Goal: Information Seeking & Learning: Check status

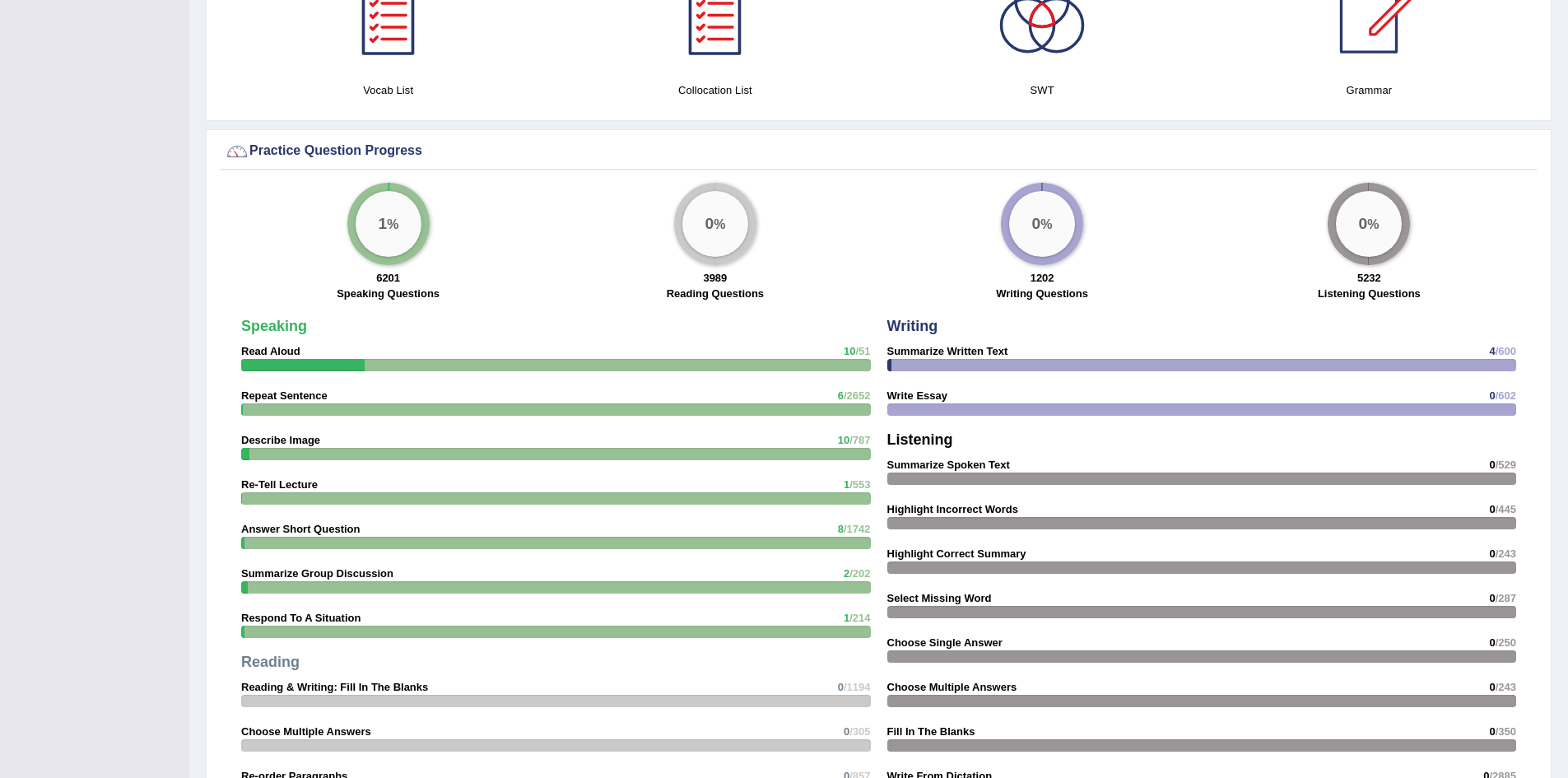
scroll to position [1085, 0]
click at [523, 378] on div "Speaking Read Aloud 10 /51 Repeat Sentence 6 /2652 Describe Image 10 /787 Re-Te…" at bounding box center [555, 606] width 646 height 593
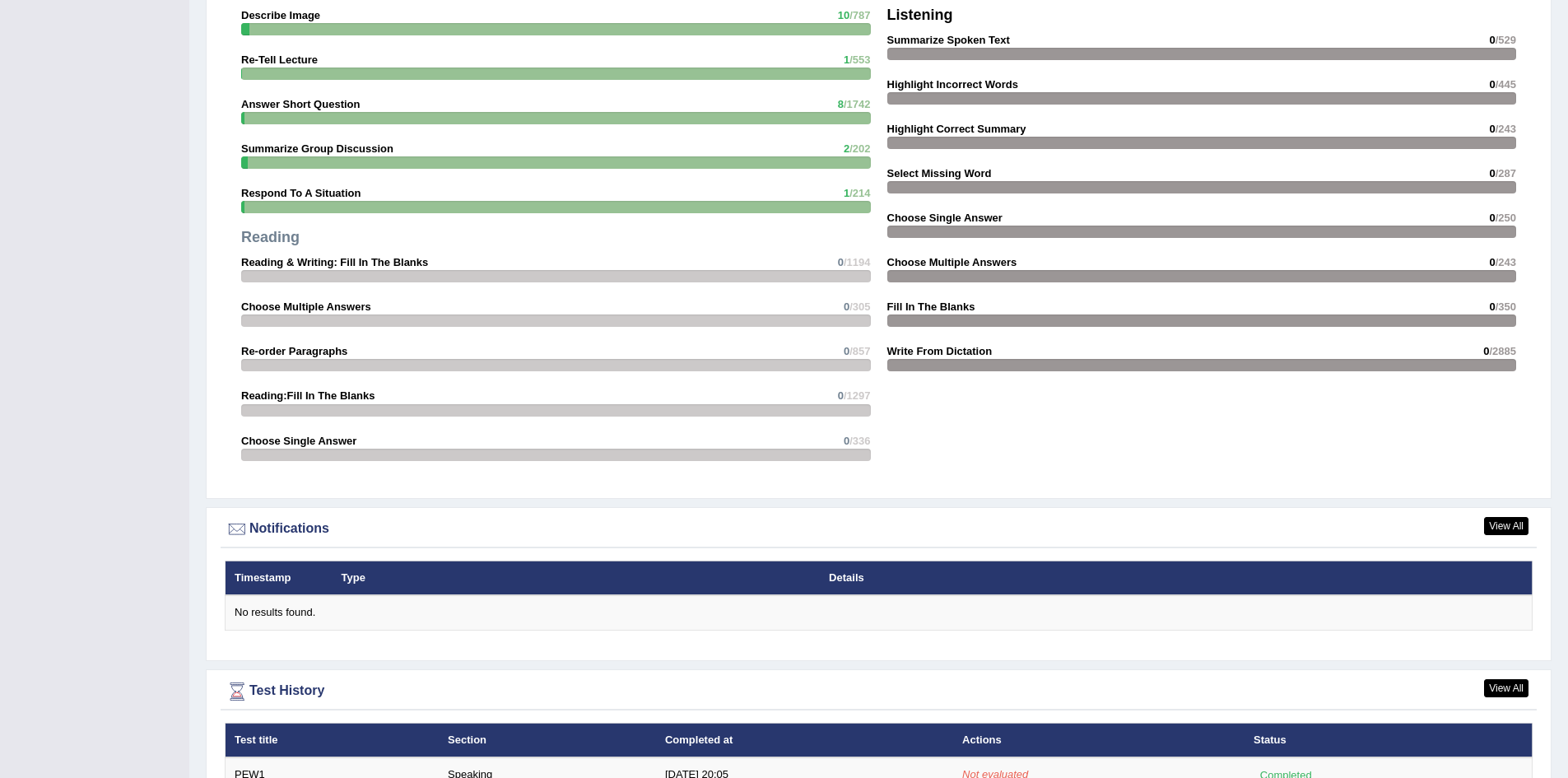
scroll to position [1603, 0]
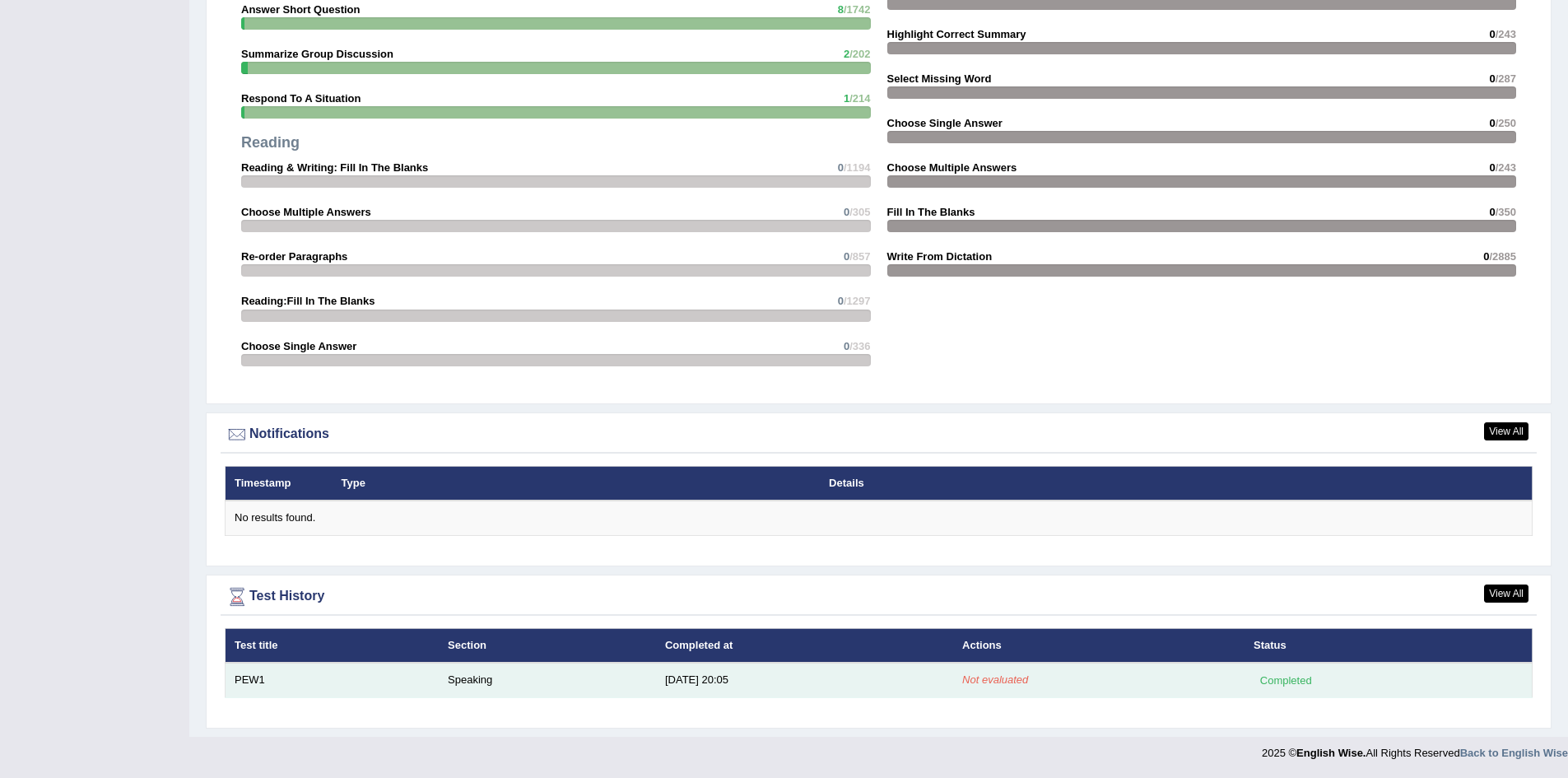
click at [390, 684] on td "PEW1" at bounding box center [332, 680] width 214 height 34
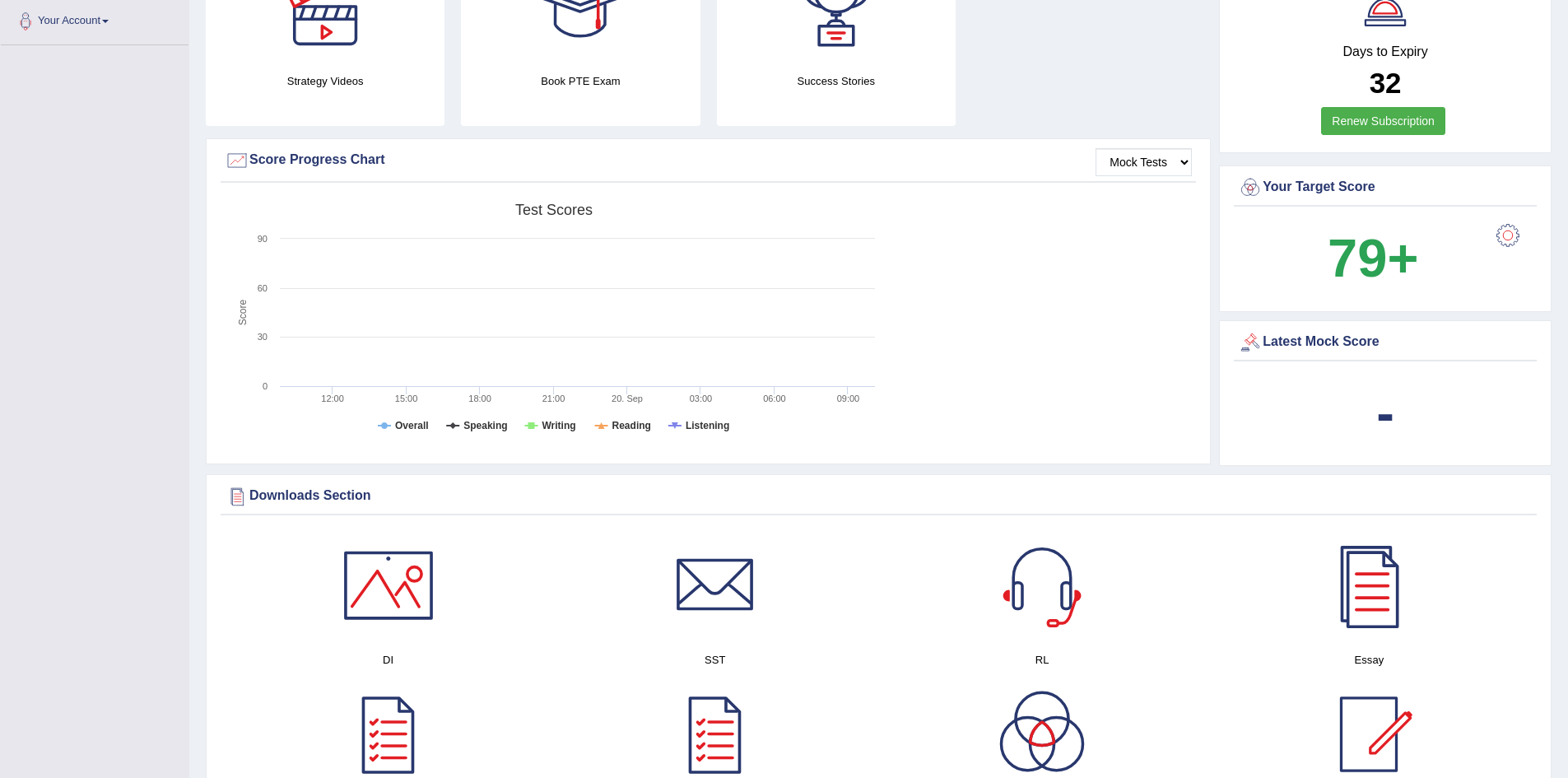
scroll to position [364, 0]
click at [438, 365] on rect at bounding box center [554, 323] width 658 height 255
click at [403, 429] on tspan "Overall" at bounding box center [411, 426] width 33 height 11
click at [474, 421] on tspan "Speaking" at bounding box center [485, 426] width 44 height 11
click at [405, 427] on tspan "Overall" at bounding box center [411, 426] width 33 height 11
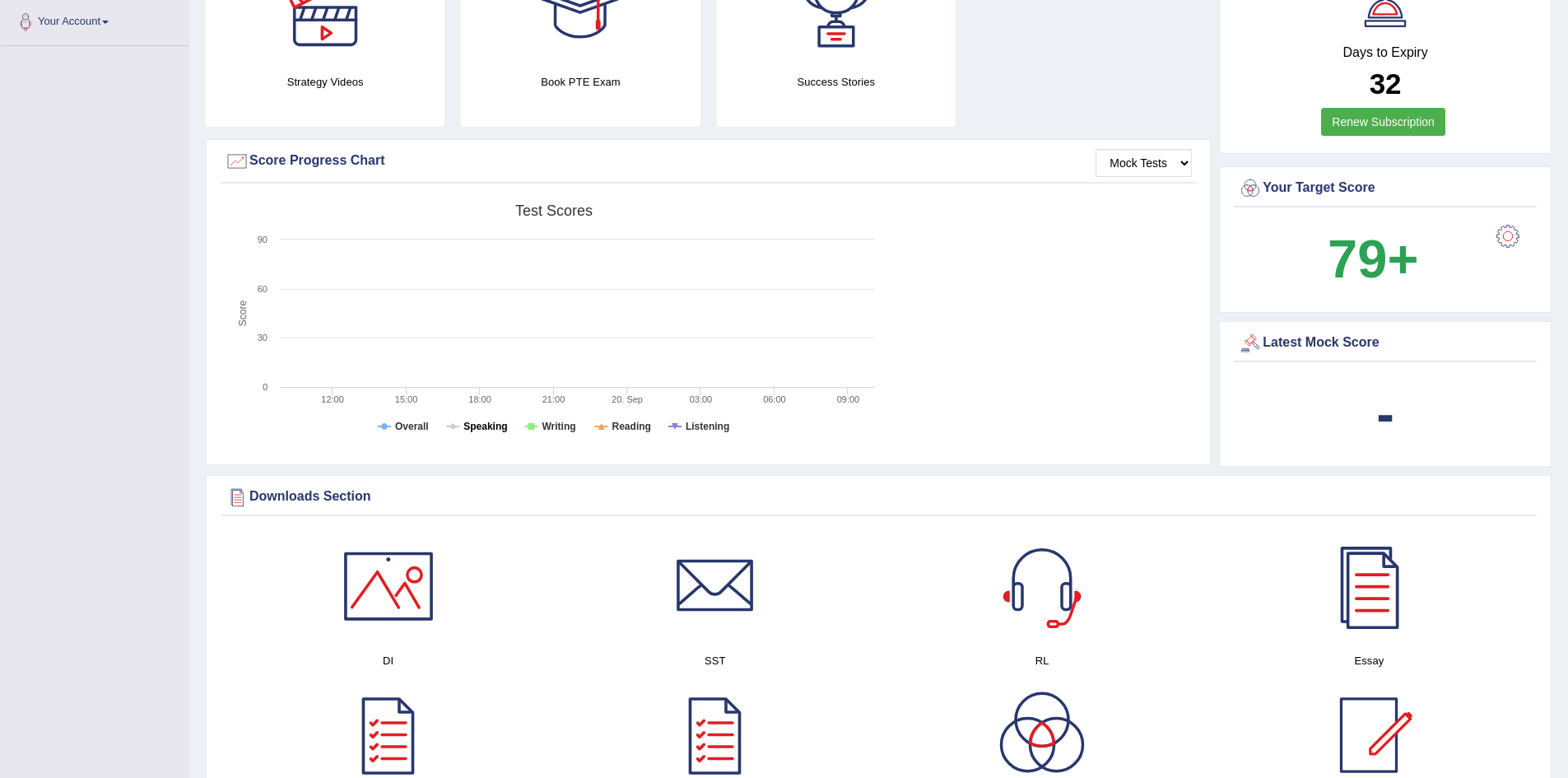
click at [476, 428] on tspan "Speaking" at bounding box center [485, 426] width 44 height 11
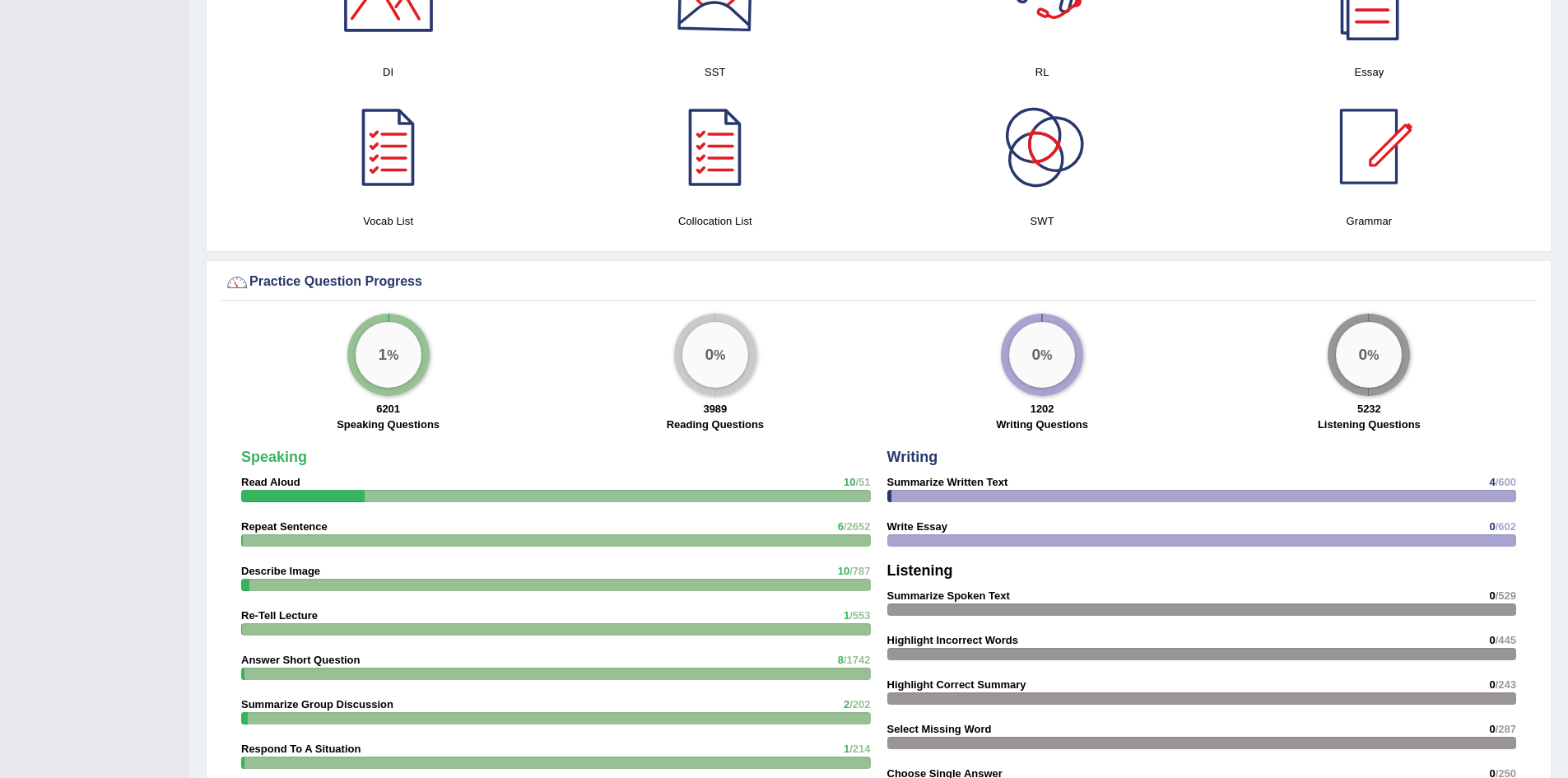
scroll to position [954, 0]
click at [361, 401] on div "6201 Speaking Questions" at bounding box center [388, 417] width 311 height 35
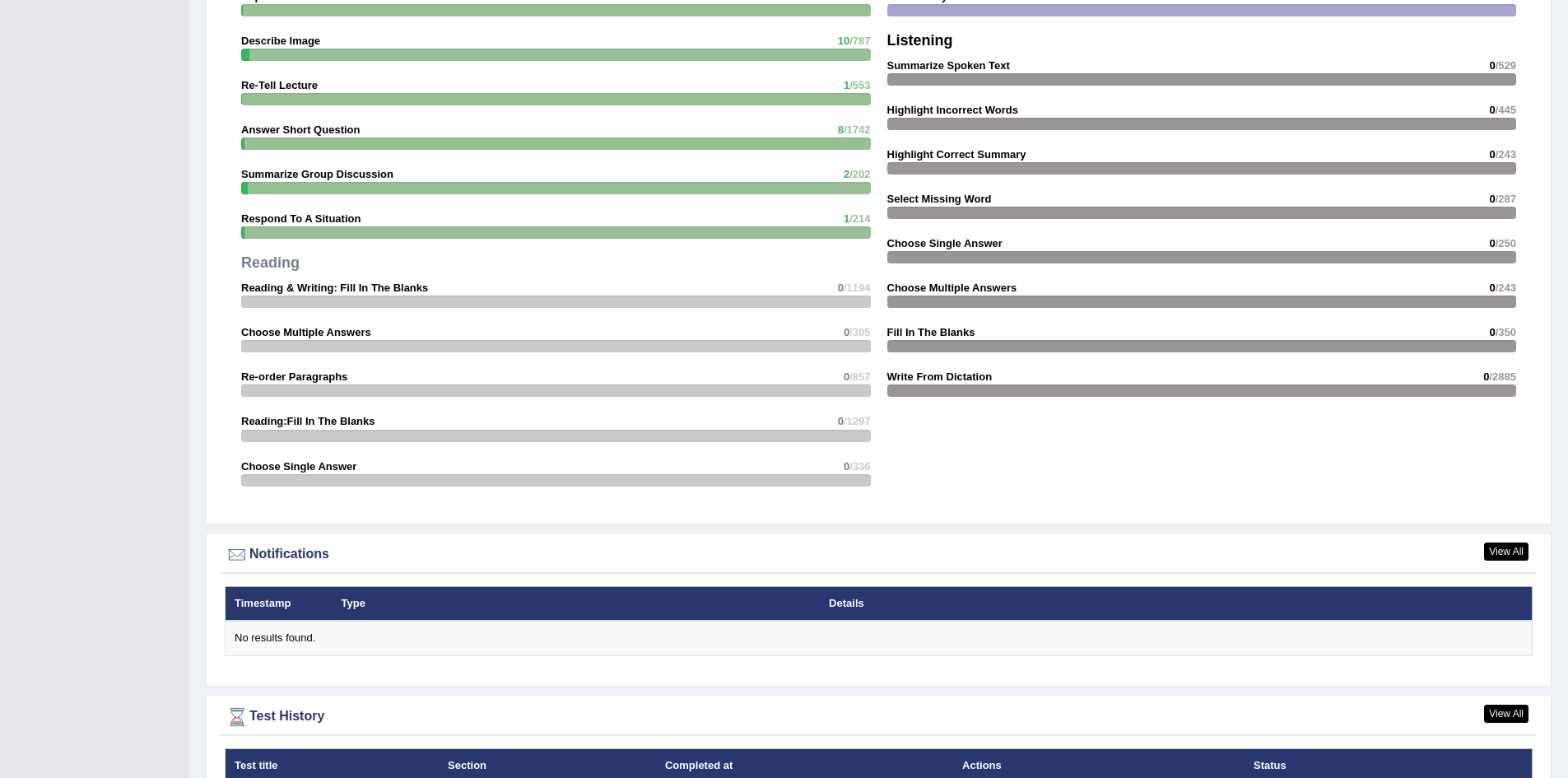
scroll to position [1603, 0]
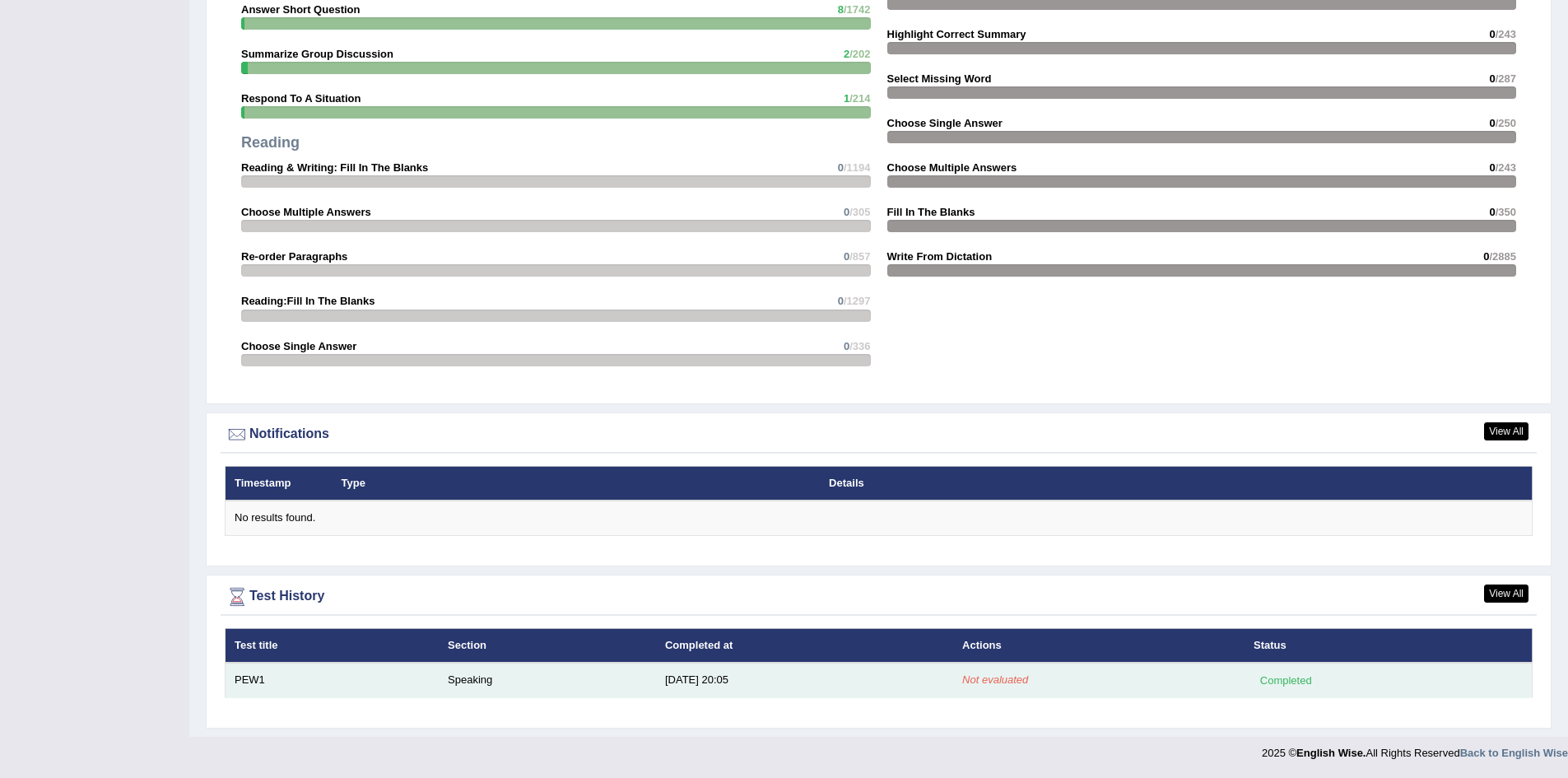
click at [1282, 666] on td "Completed" at bounding box center [1389, 680] width 288 height 34
click at [661, 676] on td "9/20/25 20:05" at bounding box center [804, 680] width 297 height 34
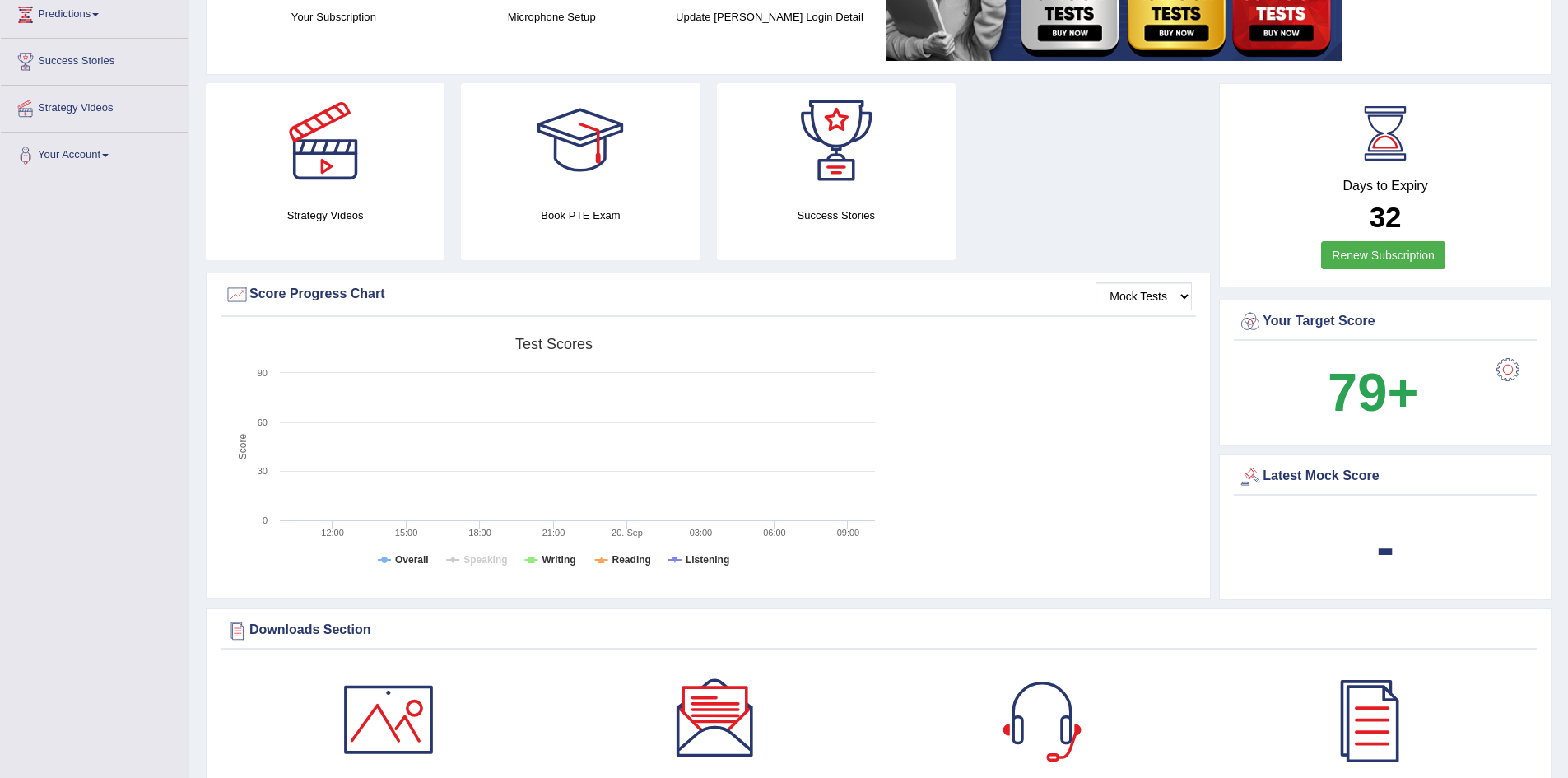
scroll to position [0, 0]
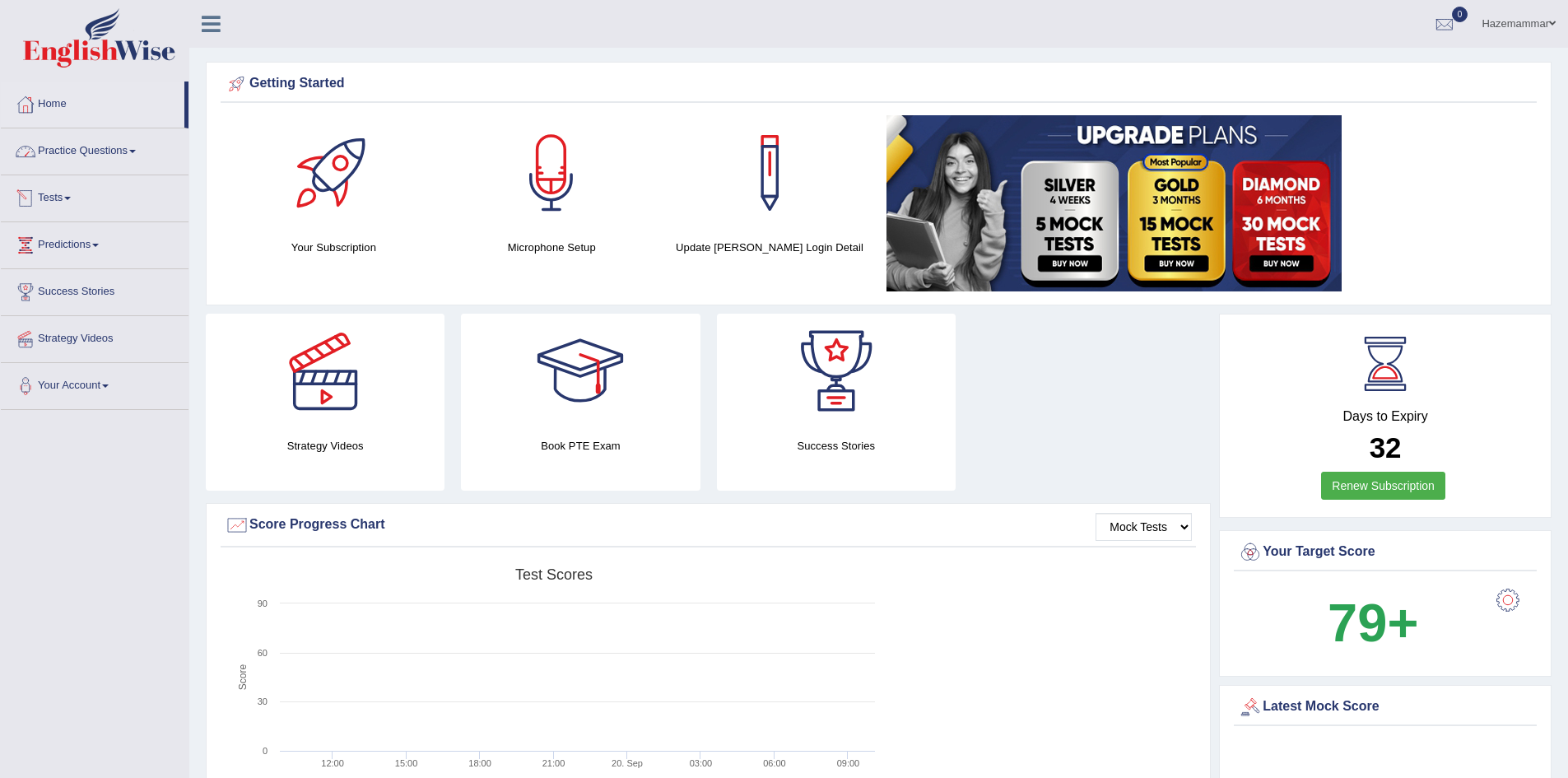
click at [154, 151] on link "Practice Questions" at bounding box center [94, 149] width 188 height 41
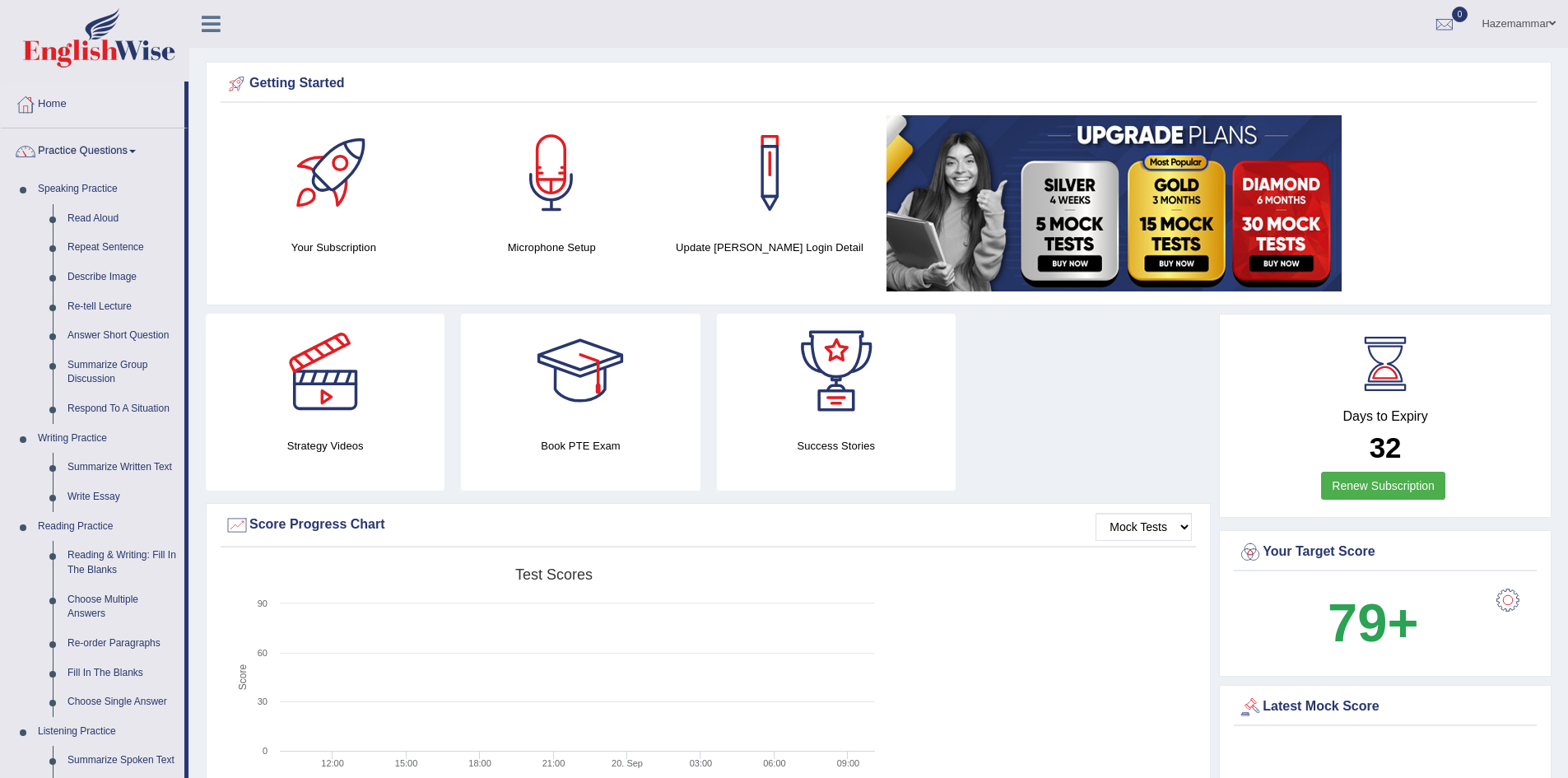
click at [1510, 602] on div at bounding box center [1508, 600] width 33 height 33
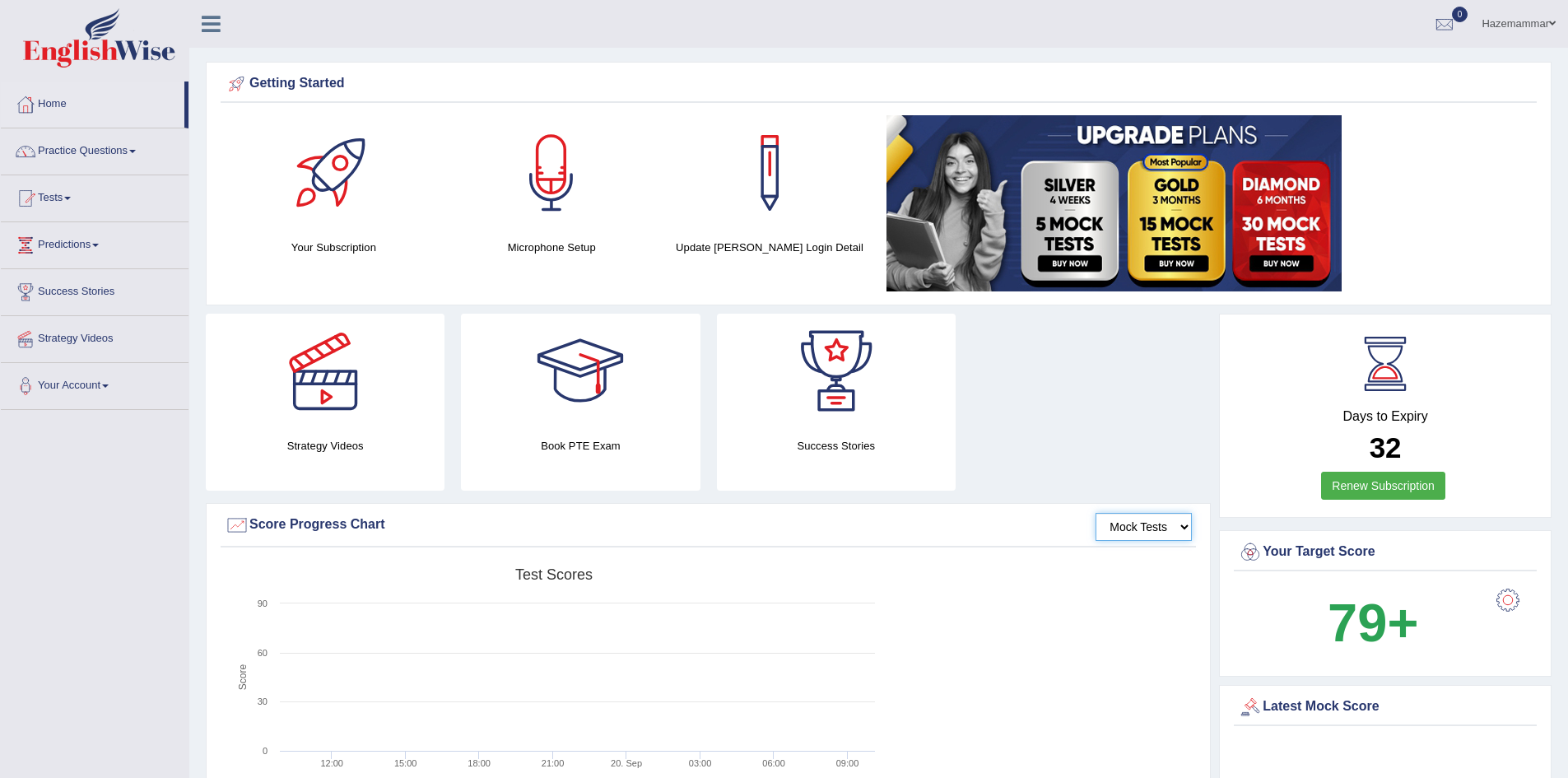
click at [1171, 520] on select "Mock Tests" at bounding box center [1143, 526] width 96 height 28
click at [1171, 520] on select "Mock Tests" at bounding box center [1143, 526] width 96 height 28
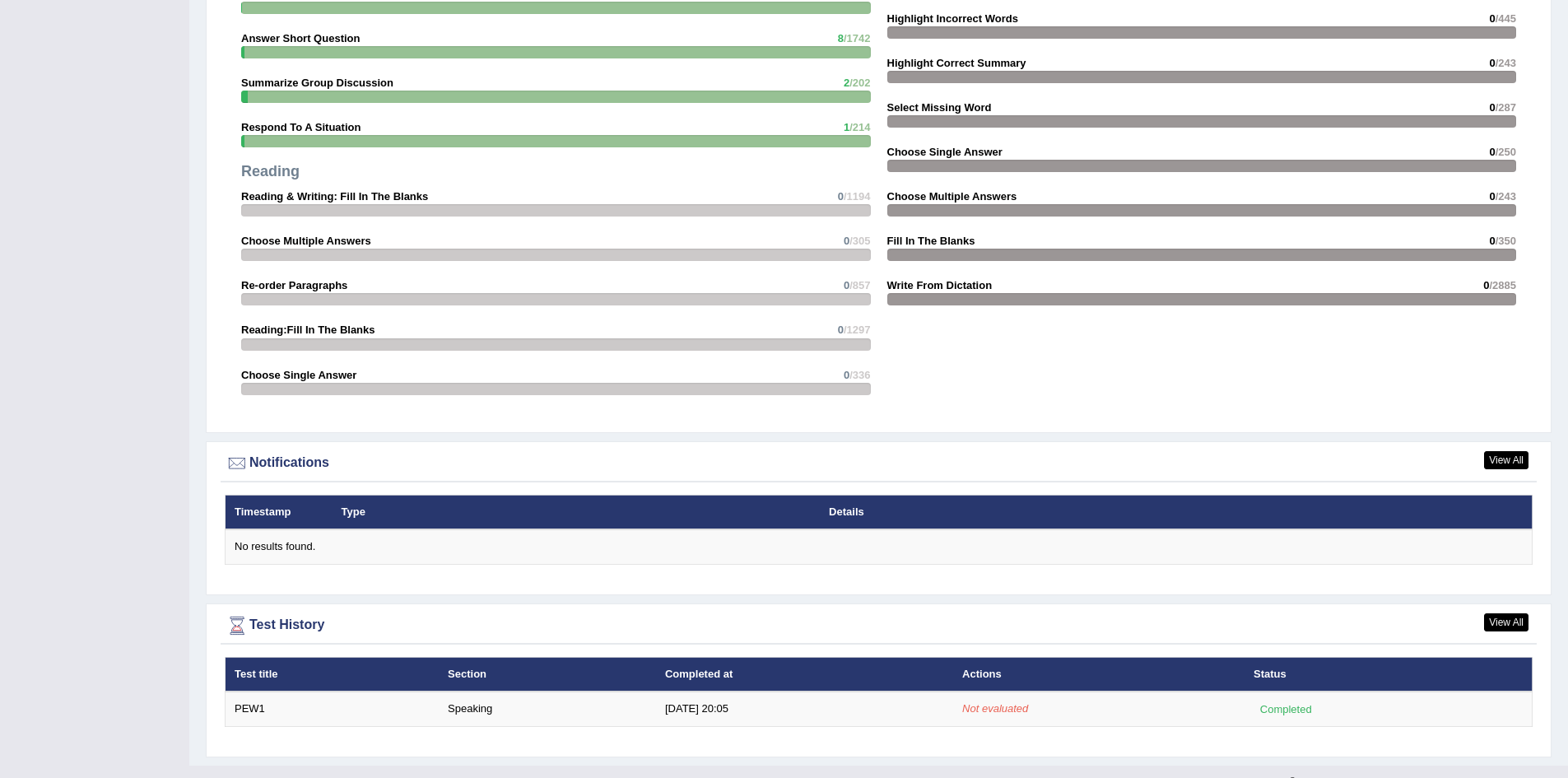
scroll to position [1603, 0]
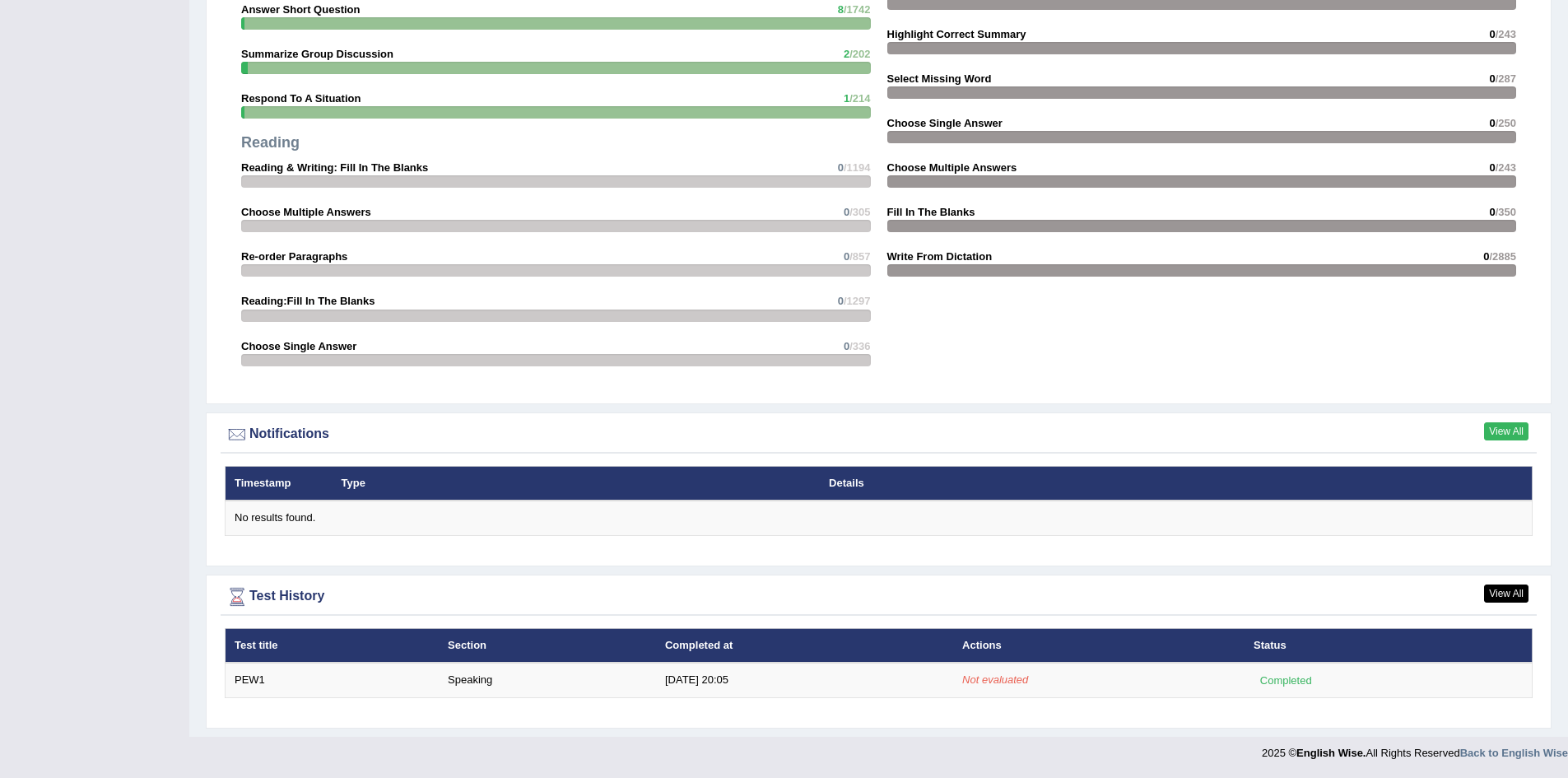
click at [1505, 434] on link "View All" at bounding box center [1506, 431] width 45 height 18
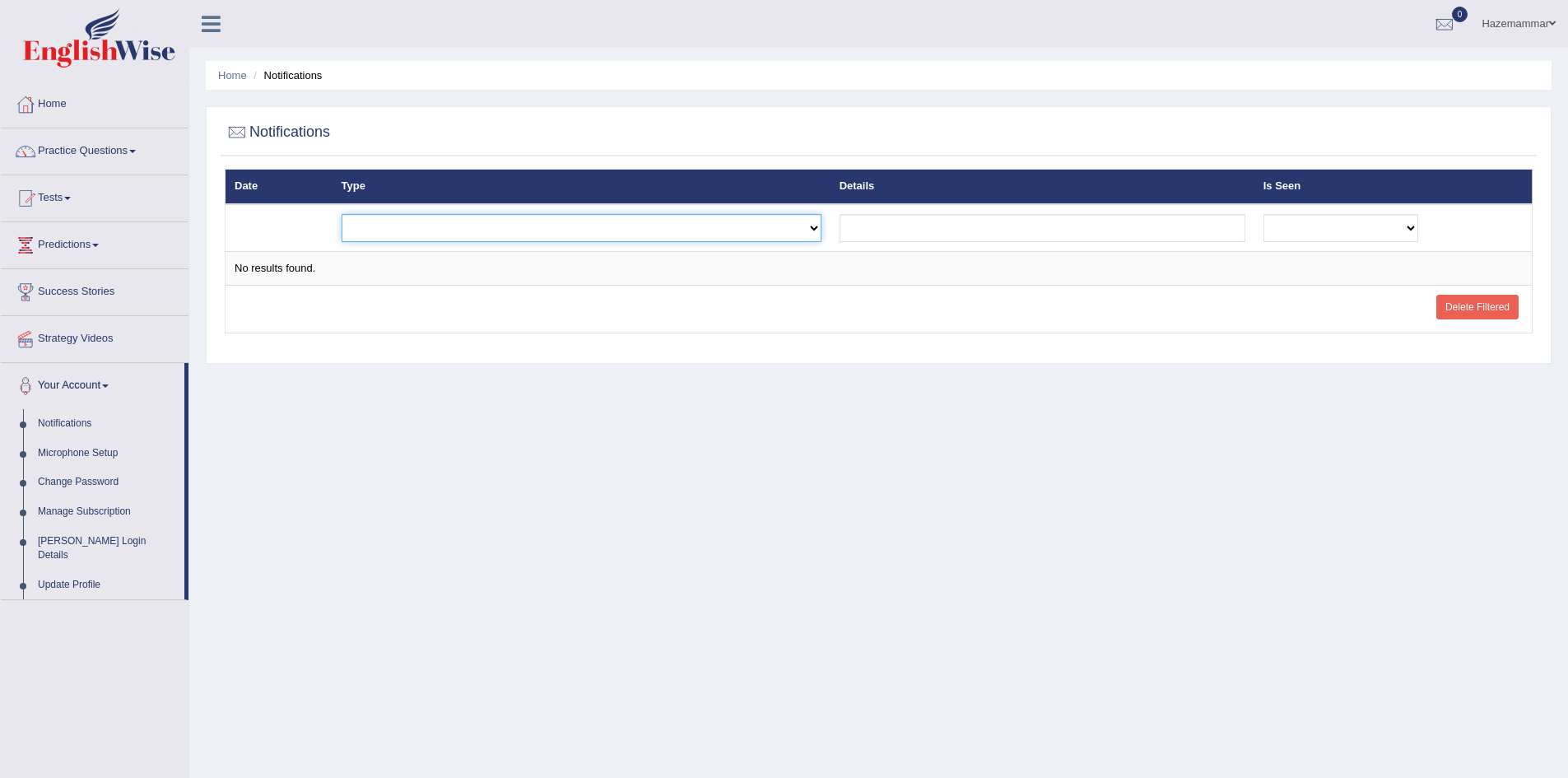
click at [800, 224] on select "Exam evaluated Question report replied Practice question report replied Test as…" at bounding box center [581, 228] width 480 height 28
select select "exam_evaluated"
click at [342, 214] on select "Exam evaluated Question report replied Practice question report replied Test as…" at bounding box center [581, 228] width 480 height 28
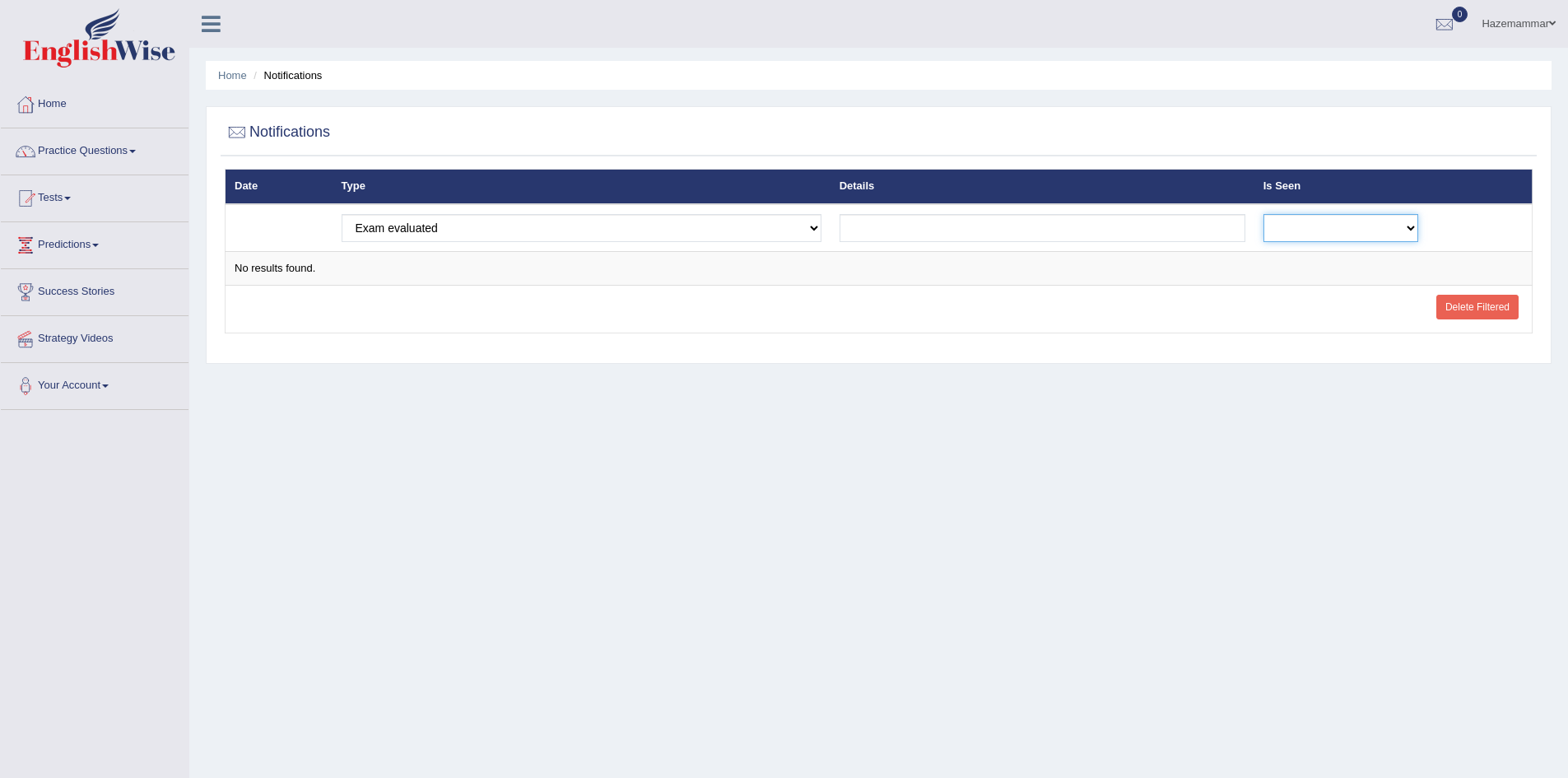
click at [1339, 216] on select "No Yes" at bounding box center [1341, 228] width 154 height 28
click at [1140, 222] on input "text" at bounding box center [1042, 228] width 406 height 28
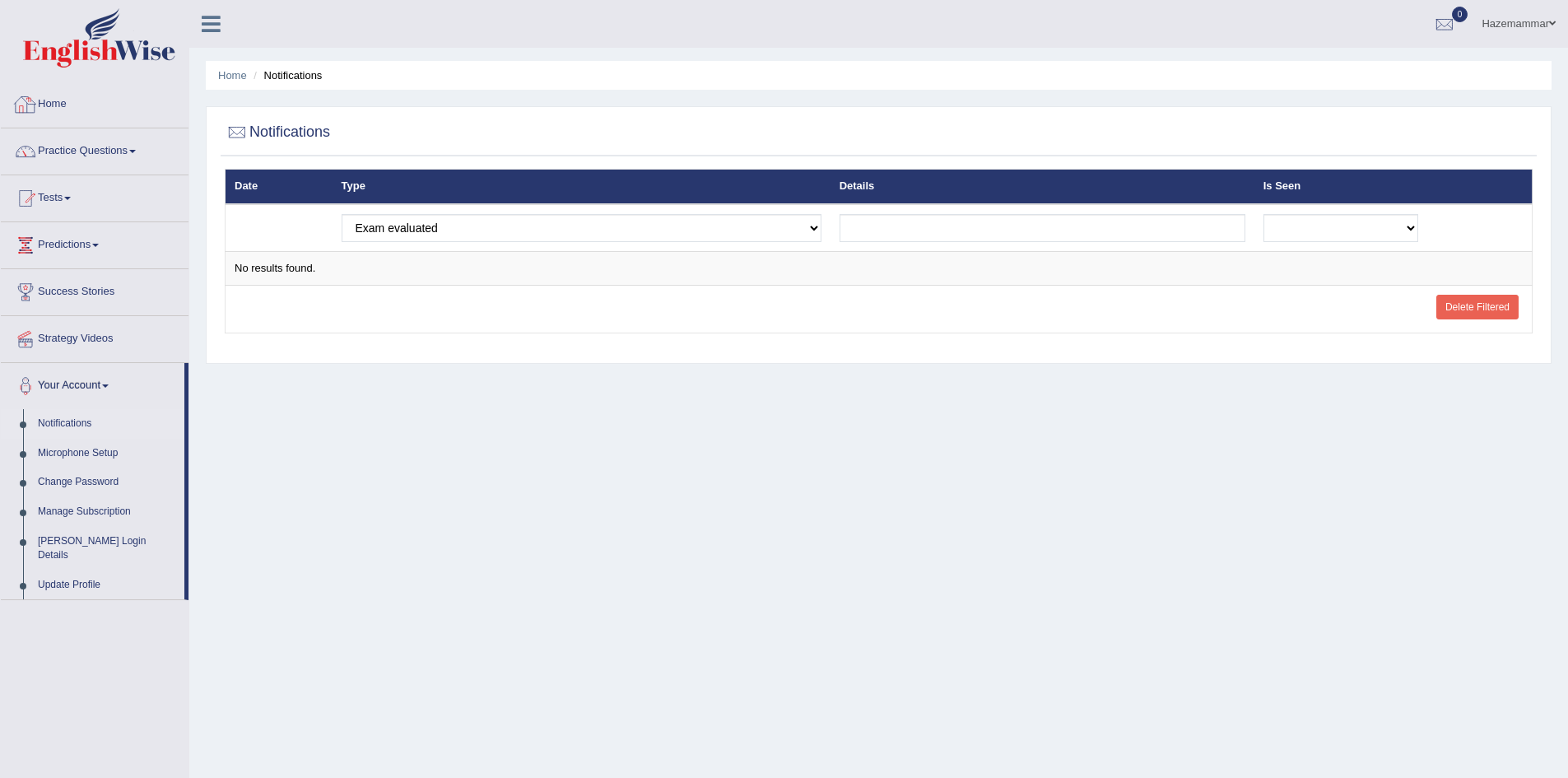
select select "exam_evaluated"
click at [76, 235] on link "Predictions" at bounding box center [94, 243] width 188 height 41
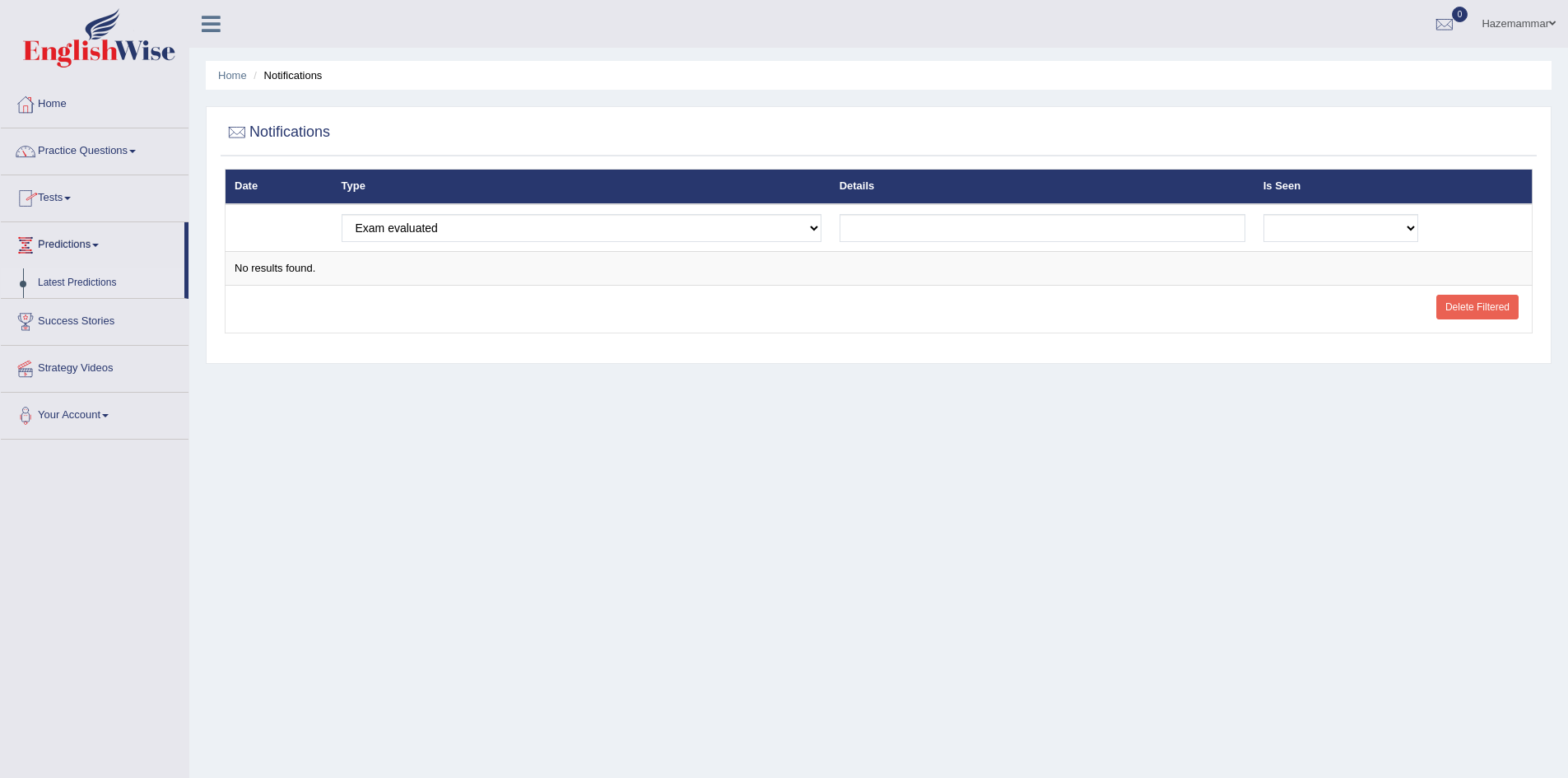
click at [110, 283] on link "Latest Predictions" at bounding box center [106, 283] width 154 height 30
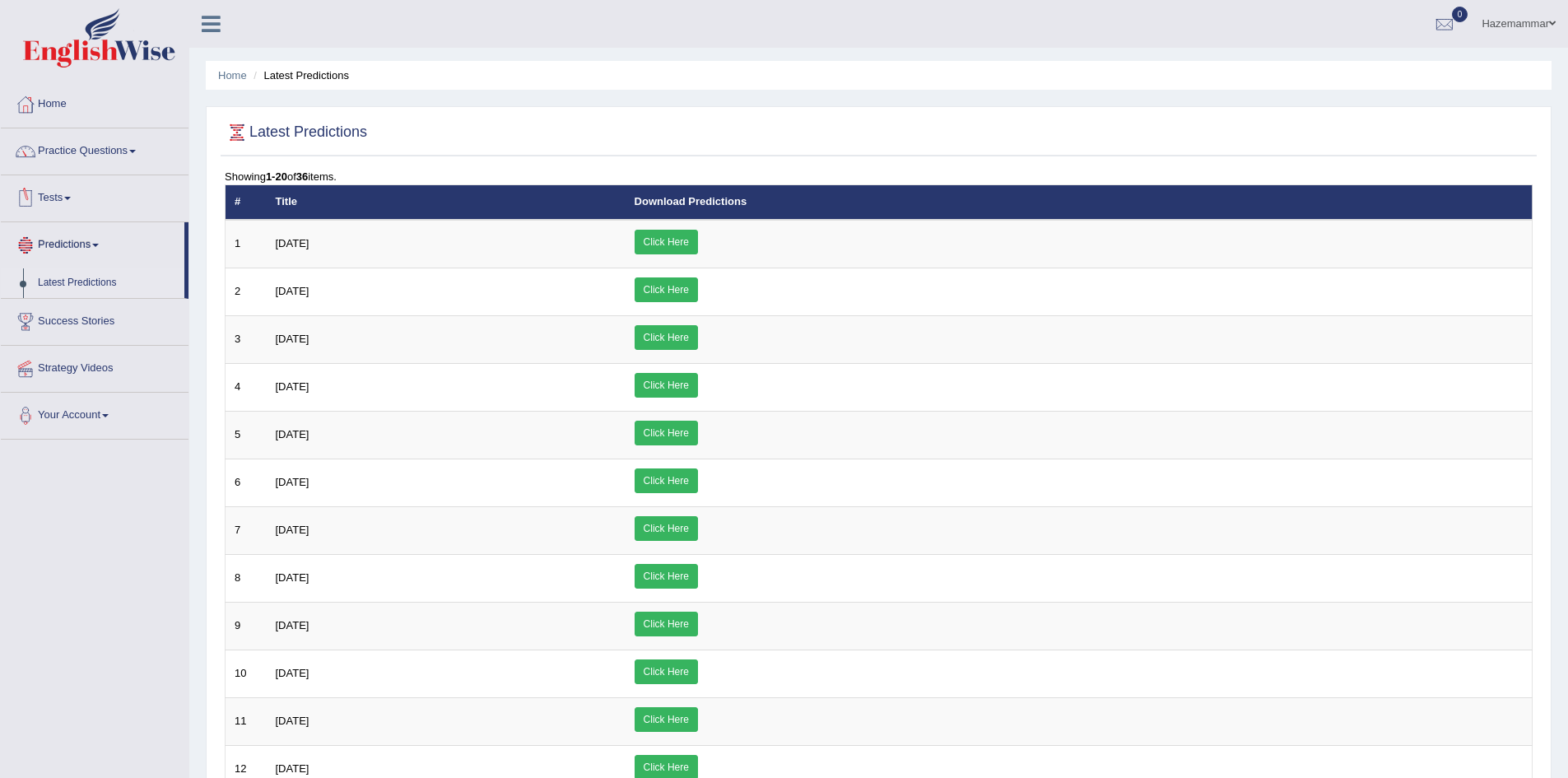
click at [70, 189] on link "Tests" at bounding box center [94, 196] width 188 height 41
click at [76, 238] on link "Take Practice Sectional Test" at bounding box center [106, 236] width 154 height 30
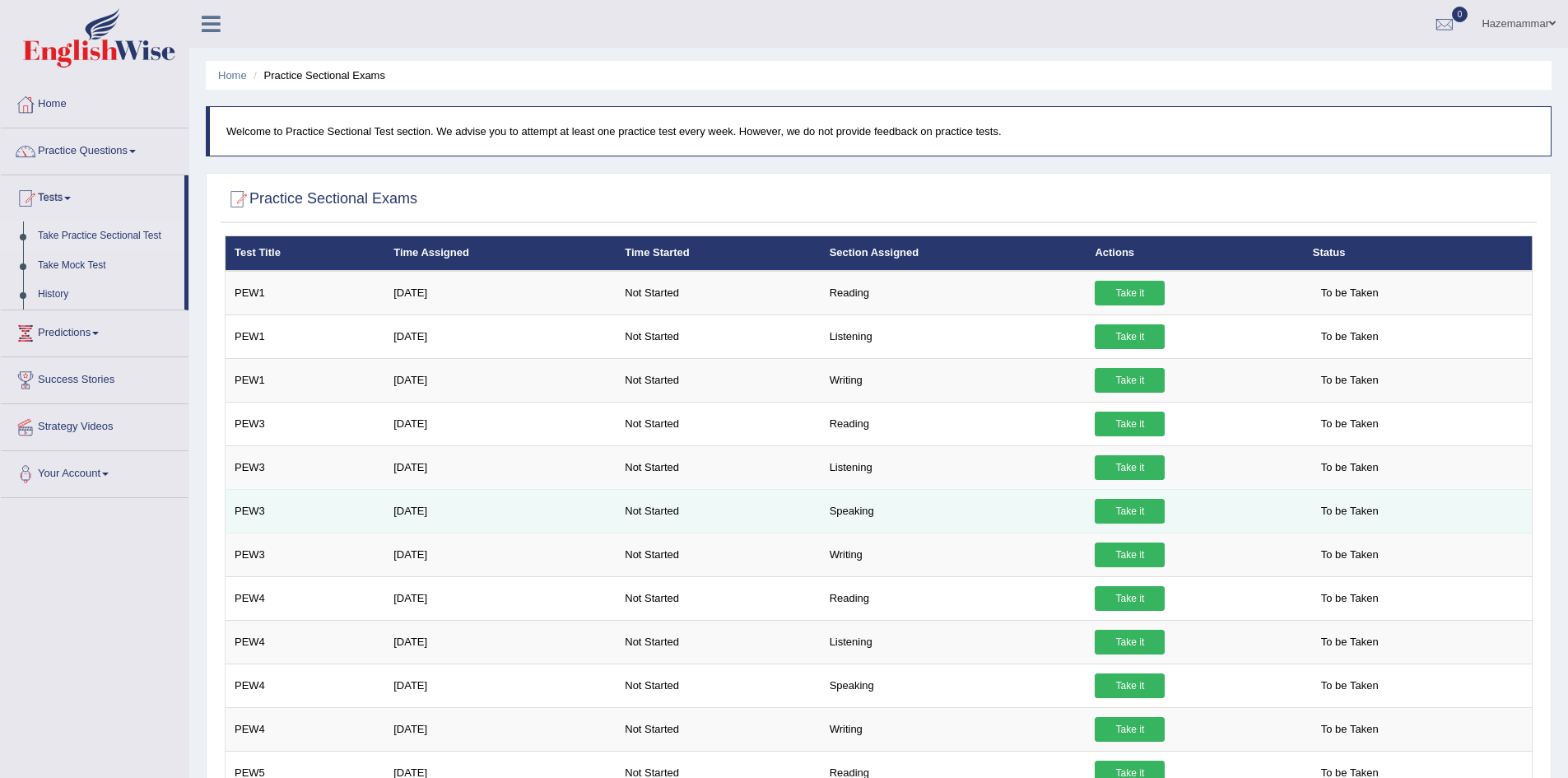
click at [1318, 514] on span "To be Taken" at bounding box center [1350, 511] width 74 height 25
click at [1347, 514] on span "To be Taken" at bounding box center [1350, 511] width 74 height 25
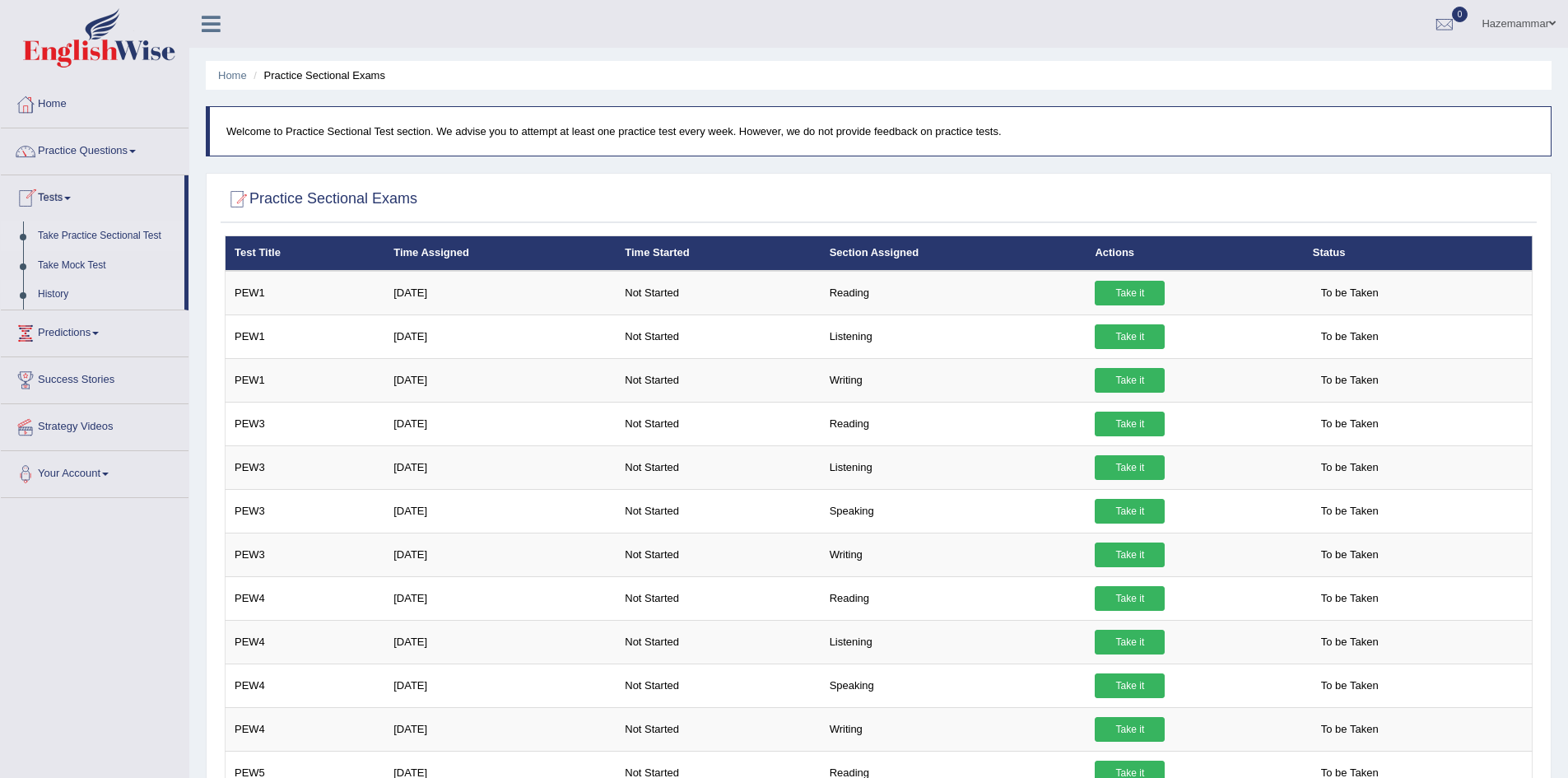
click at [50, 291] on link "History" at bounding box center [106, 295] width 154 height 30
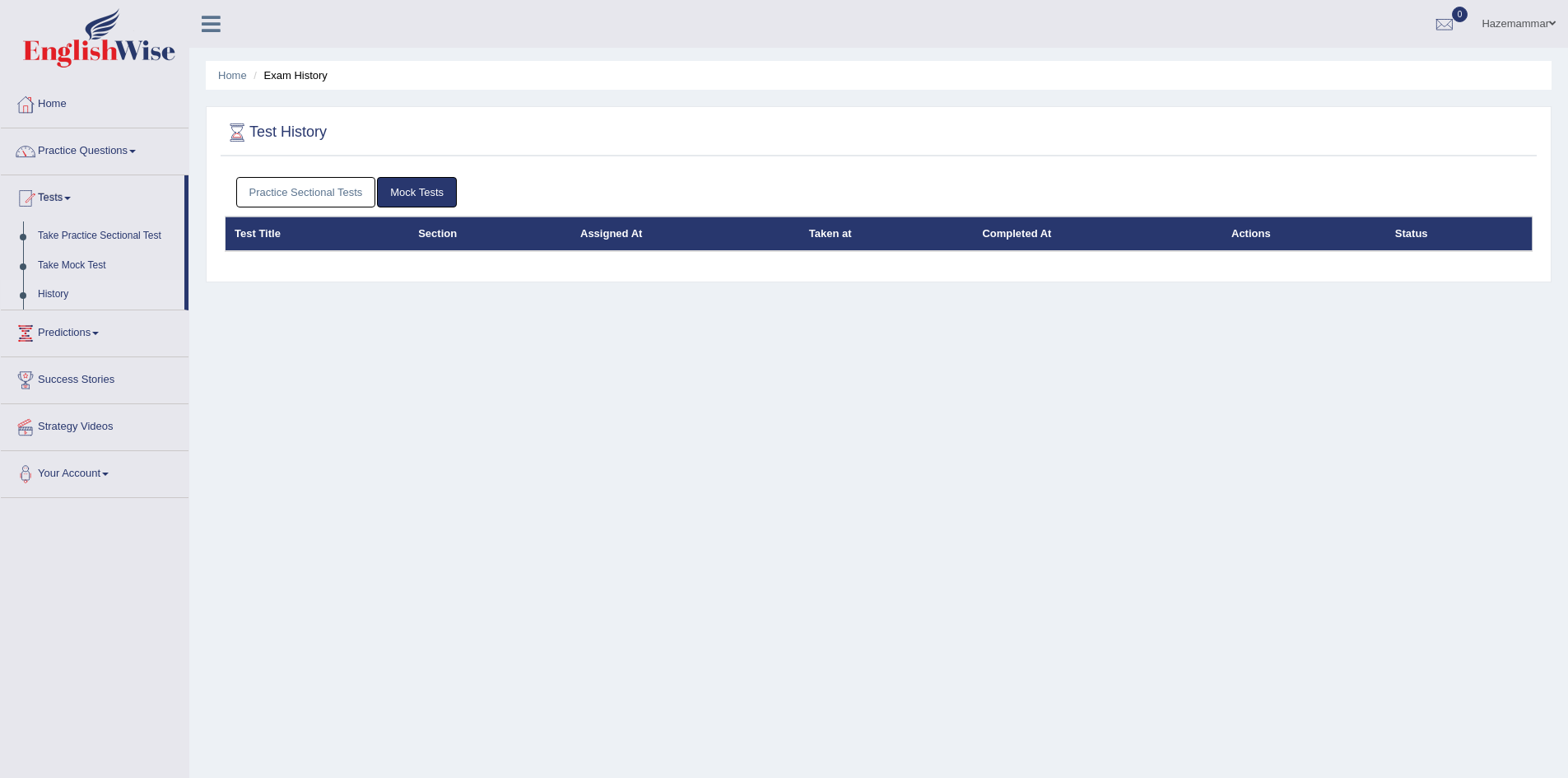
click at [401, 193] on link "Mock Tests" at bounding box center [416, 191] width 80 height 30
click at [337, 184] on link "Practice Sectional Tests" at bounding box center [306, 191] width 140 height 30
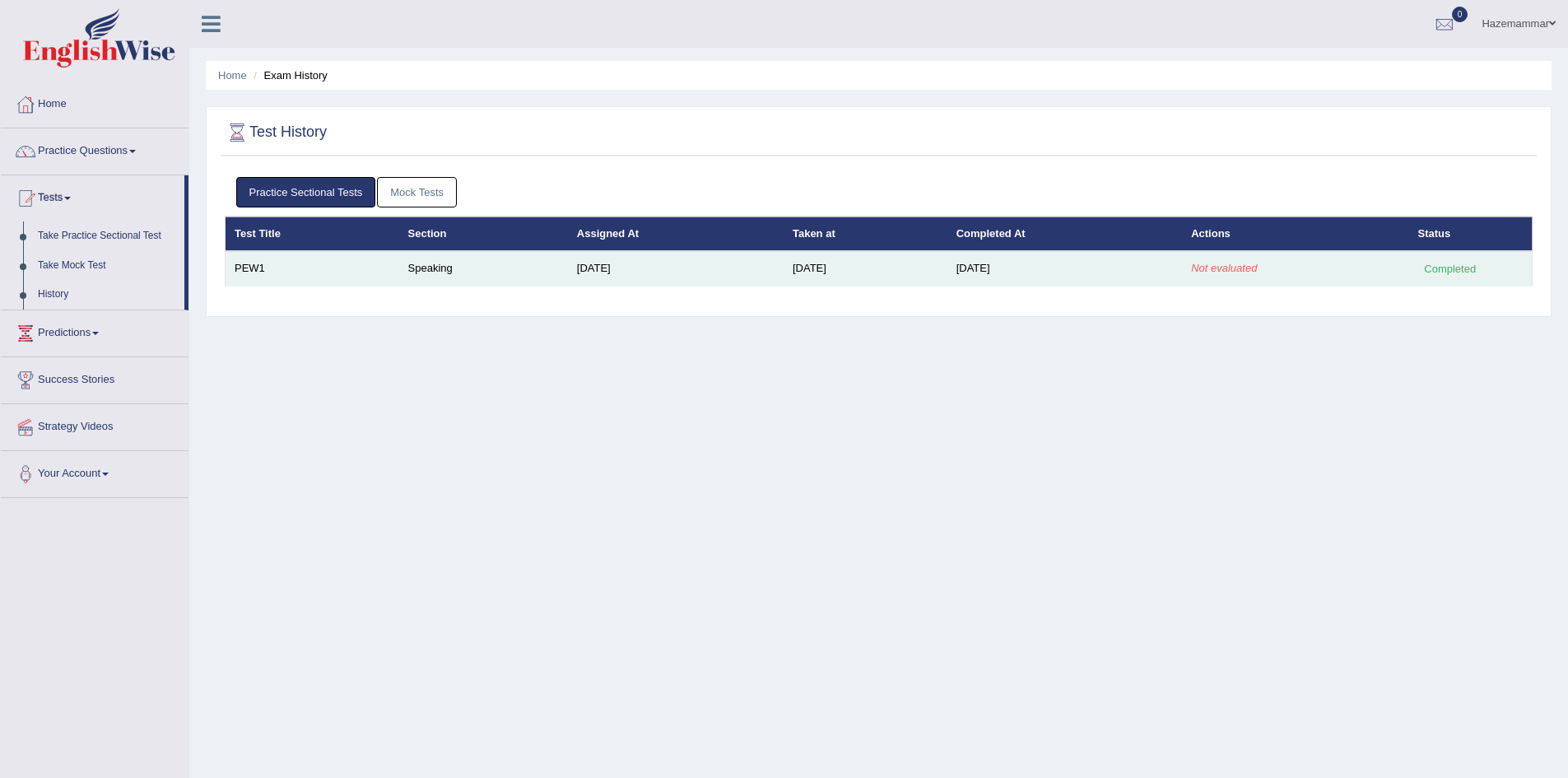
click at [1268, 268] on td "Not evaluated" at bounding box center [1295, 269] width 227 height 34
drag, startPoint x: 1404, startPoint y: 268, endPoint x: 1290, endPoint y: 258, distance: 114.4
click at [1290, 258] on tr "PEW1 Speaking Sep 8, 2025 Sep 20, 2025 Sep 20, 2025 Not evaluated Completed" at bounding box center [879, 269] width 1307 height 34
click at [316, 269] on td "PEW1" at bounding box center [312, 269] width 173 height 34
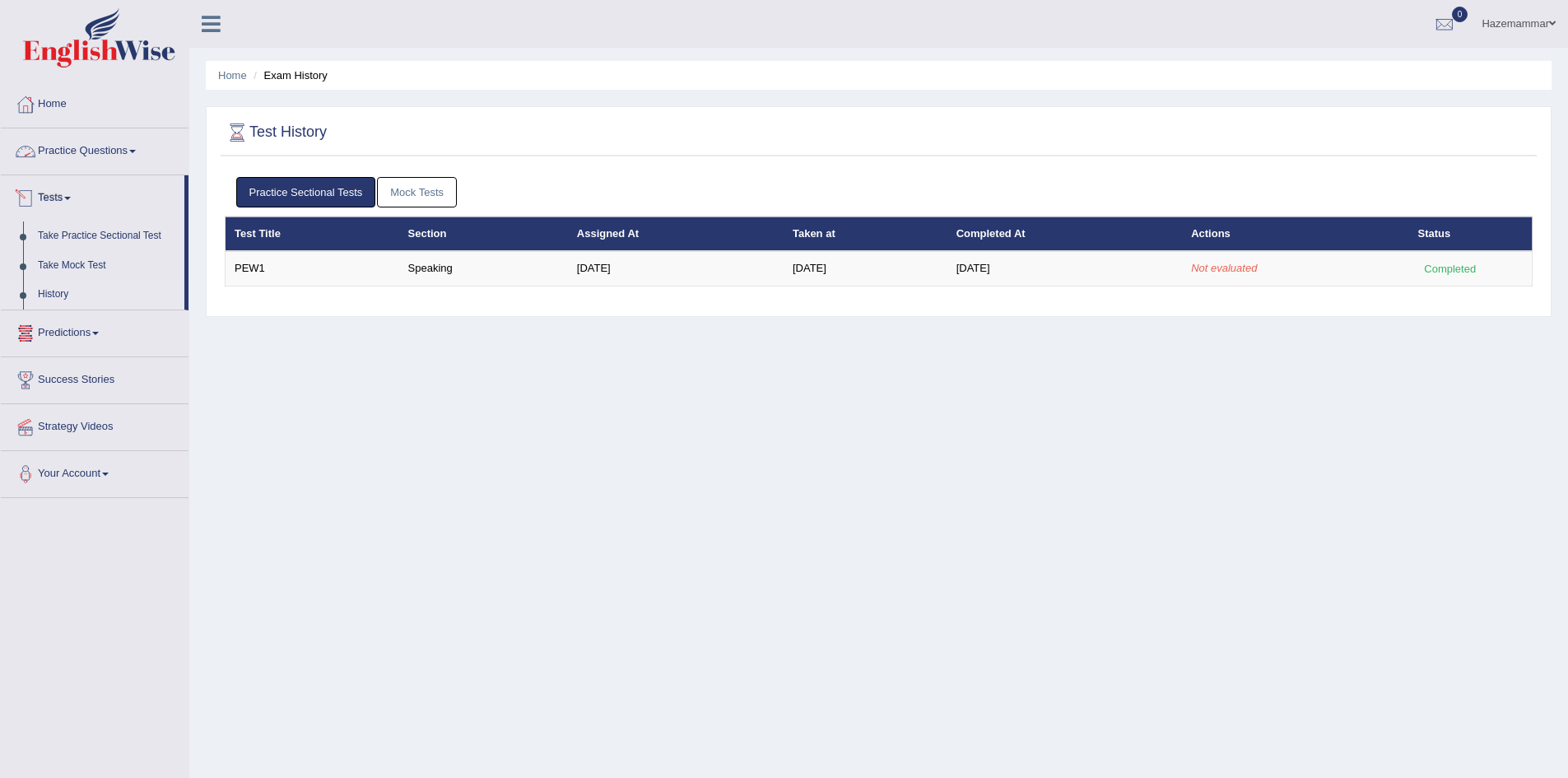
click at [69, 149] on link "Practice Questions" at bounding box center [94, 149] width 188 height 41
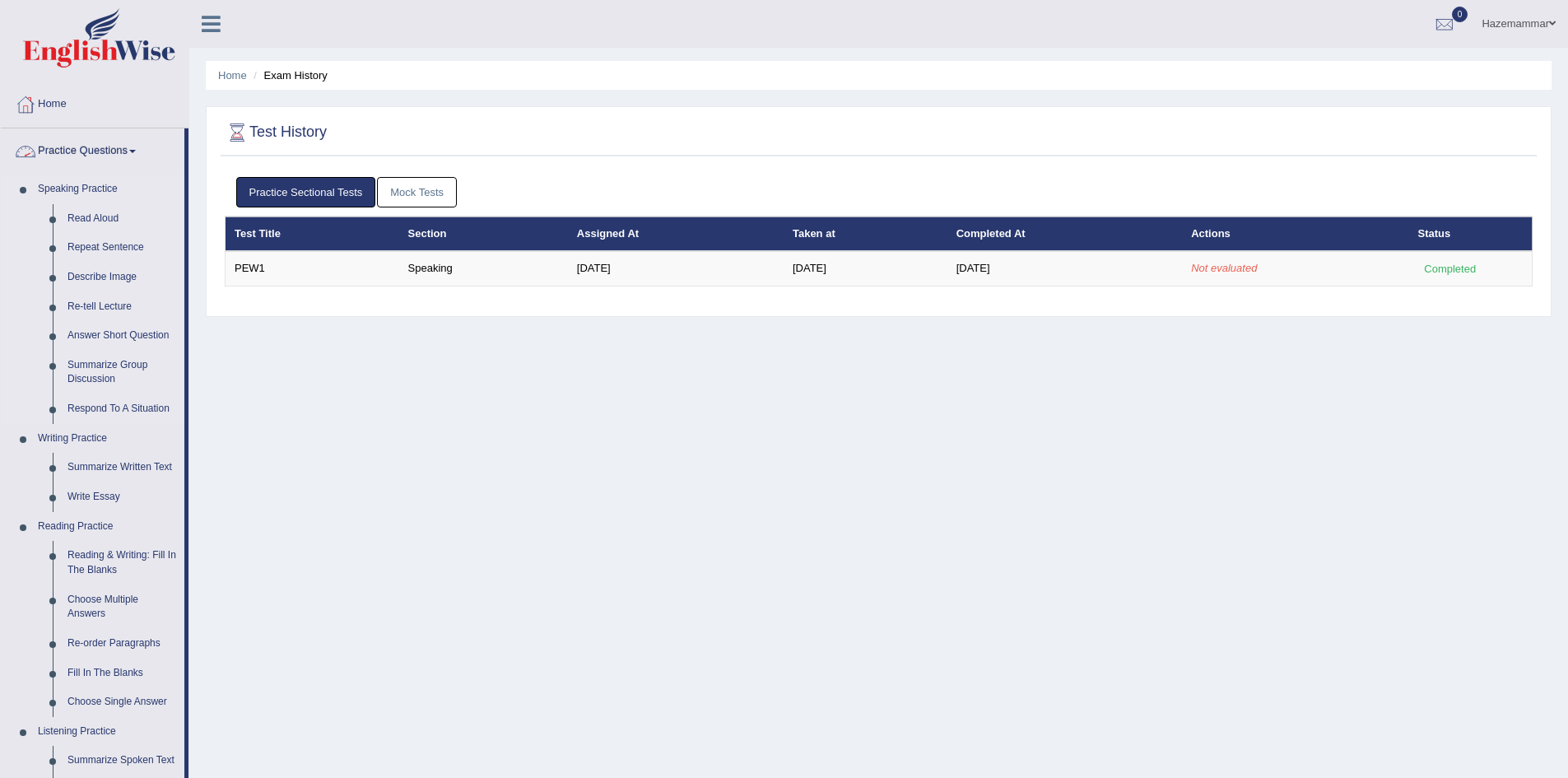
click at [54, 179] on link "Speaking Practice" at bounding box center [106, 189] width 154 height 30
click at [88, 183] on link "Speaking Practice" at bounding box center [106, 189] width 154 height 30
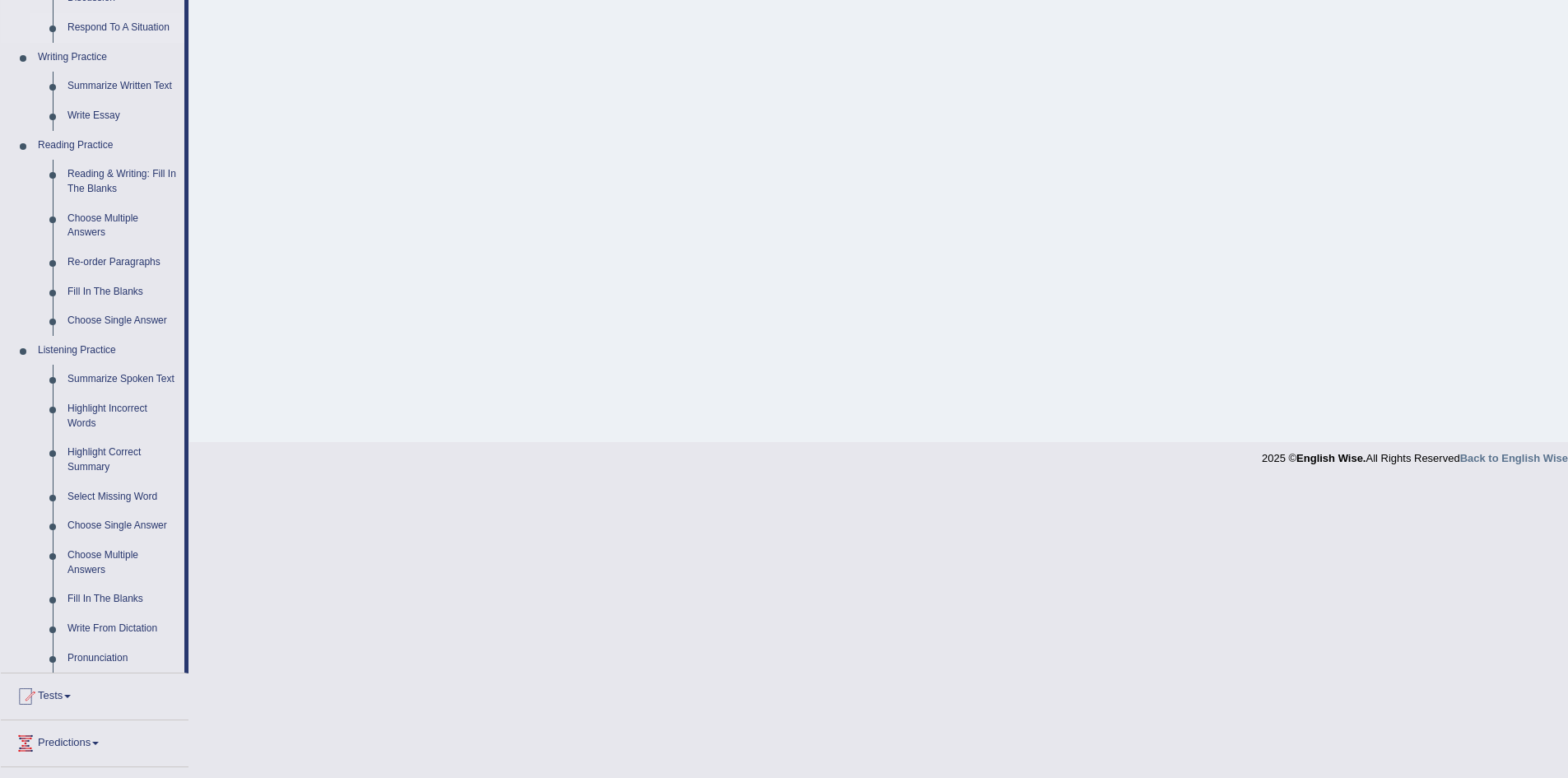
scroll to position [382, 0]
click at [53, 696] on link "Tests" at bounding box center [94, 694] width 188 height 41
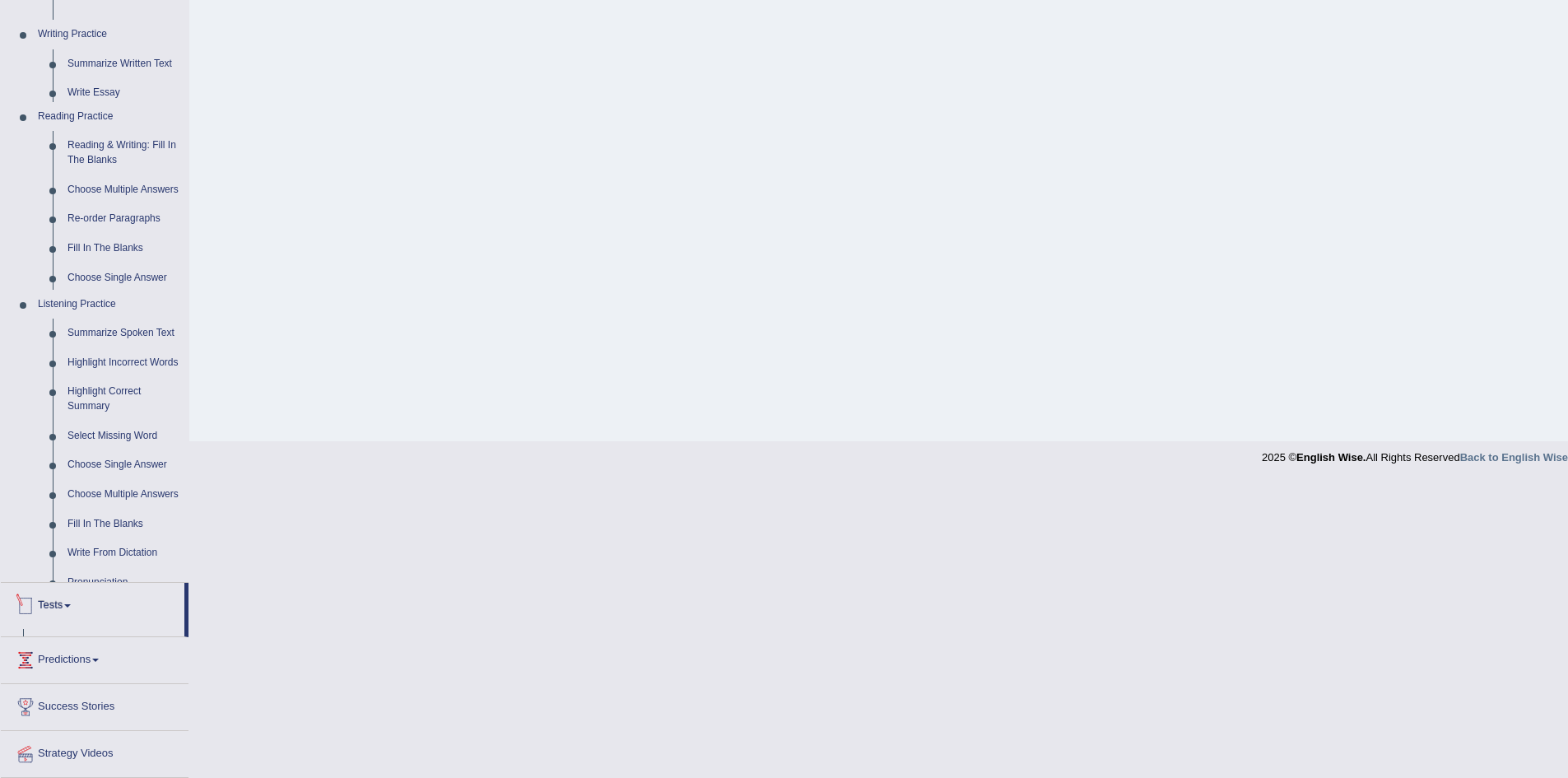
scroll to position [87, 0]
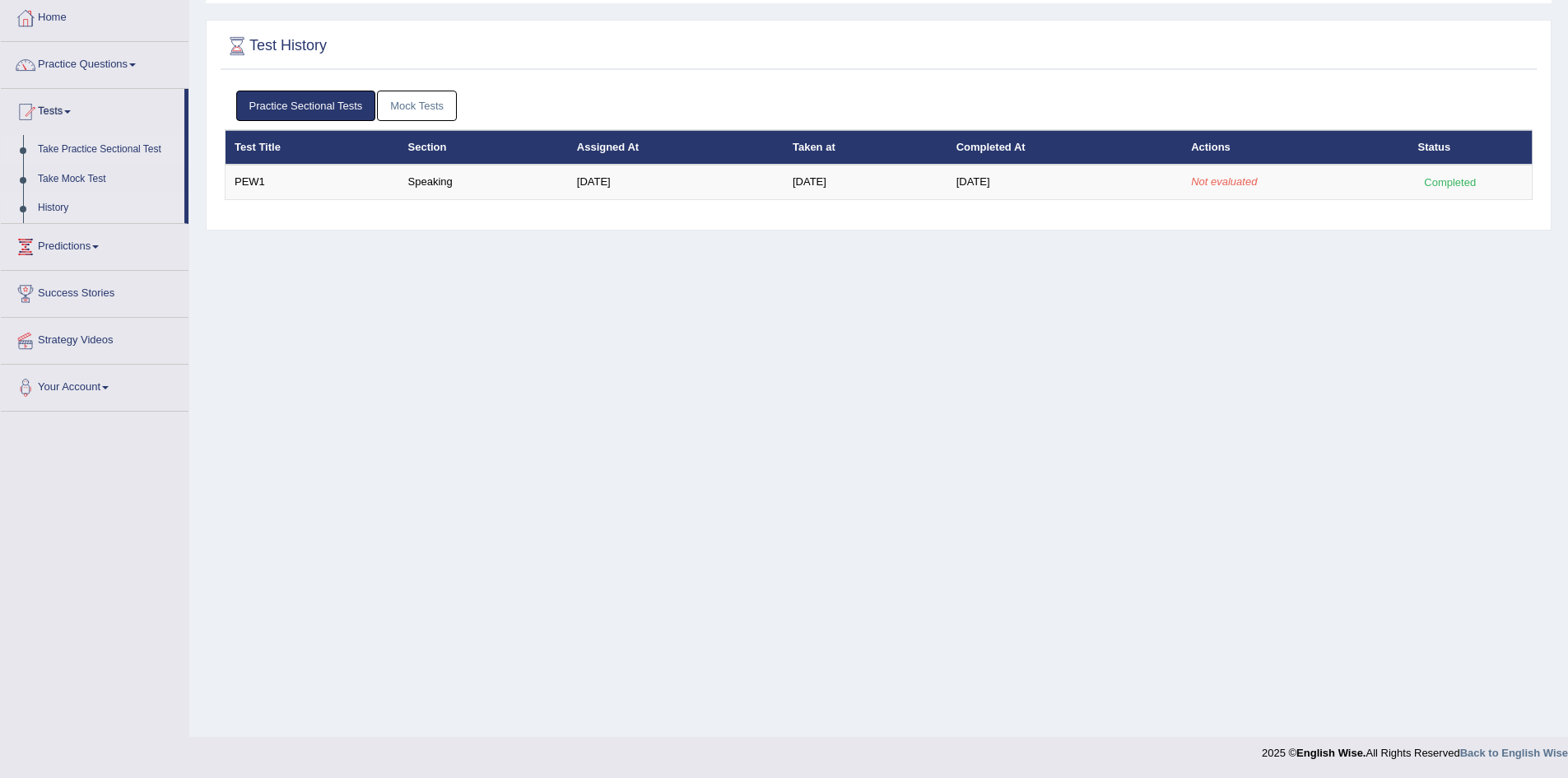
click at [108, 149] on link "Take Practice Sectional Test" at bounding box center [106, 149] width 154 height 30
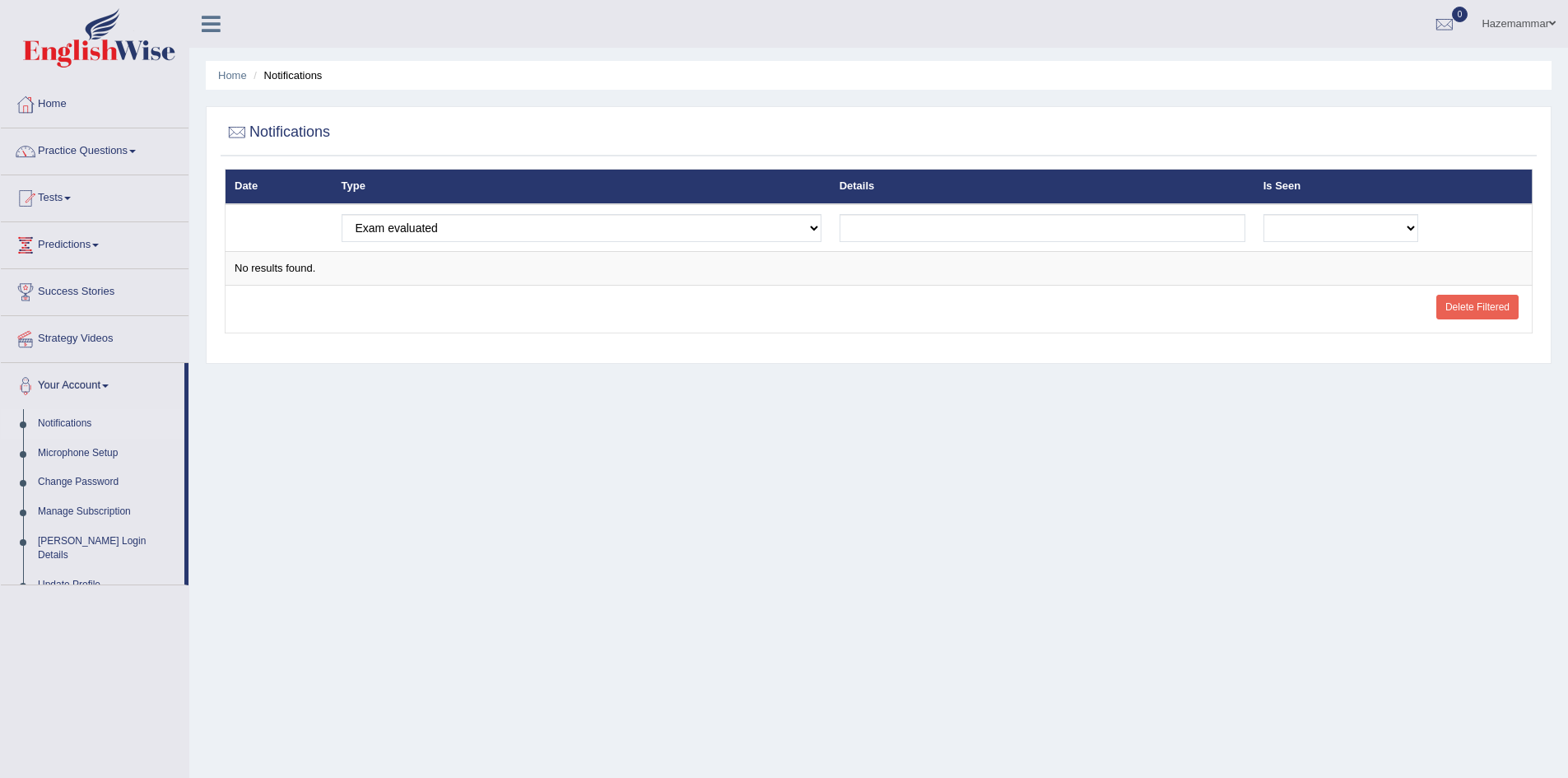
select select "exam_evaluated"
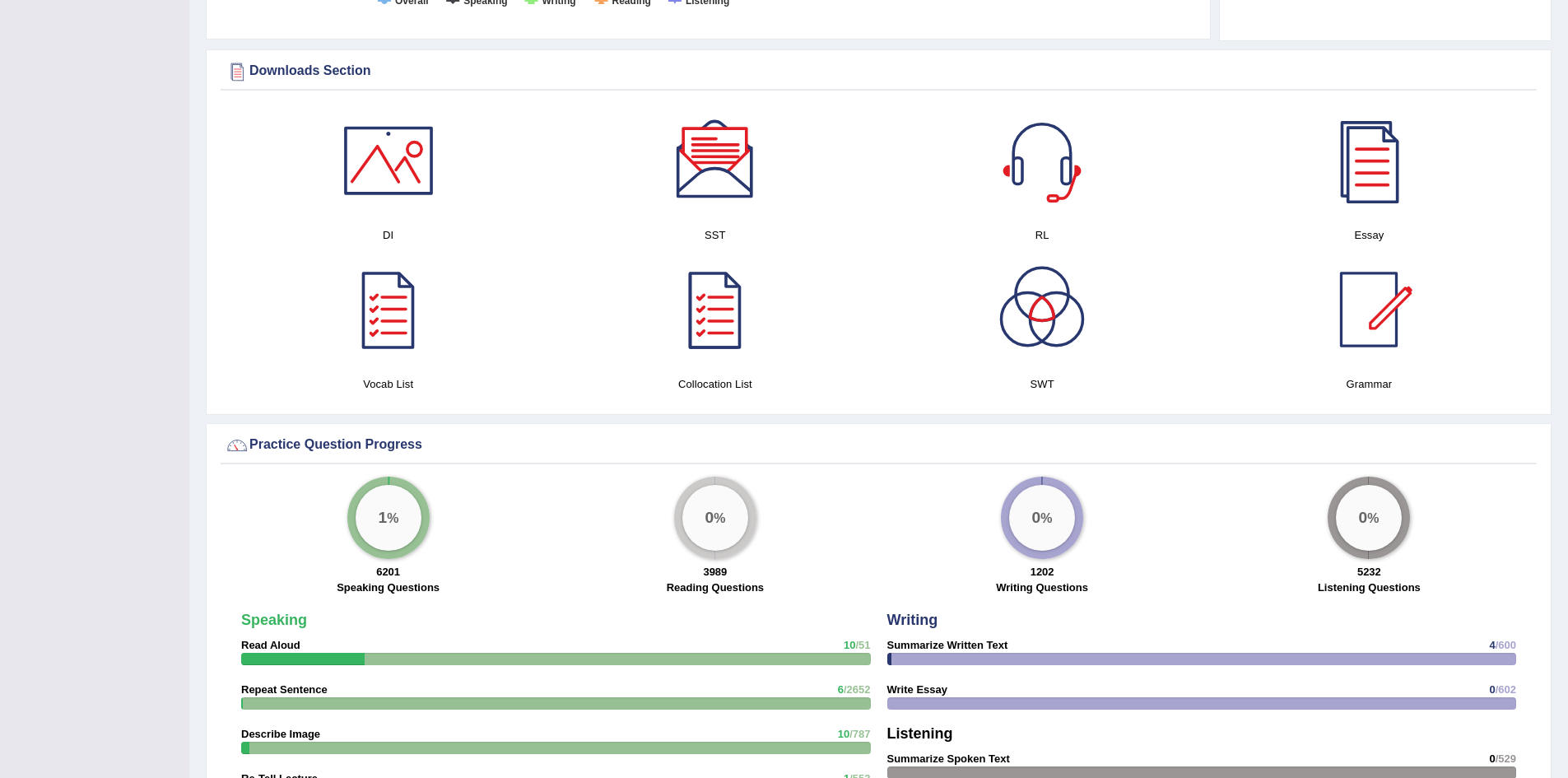
scroll to position [791, 0]
click at [408, 499] on div "1 %" at bounding box center [388, 517] width 66 height 66
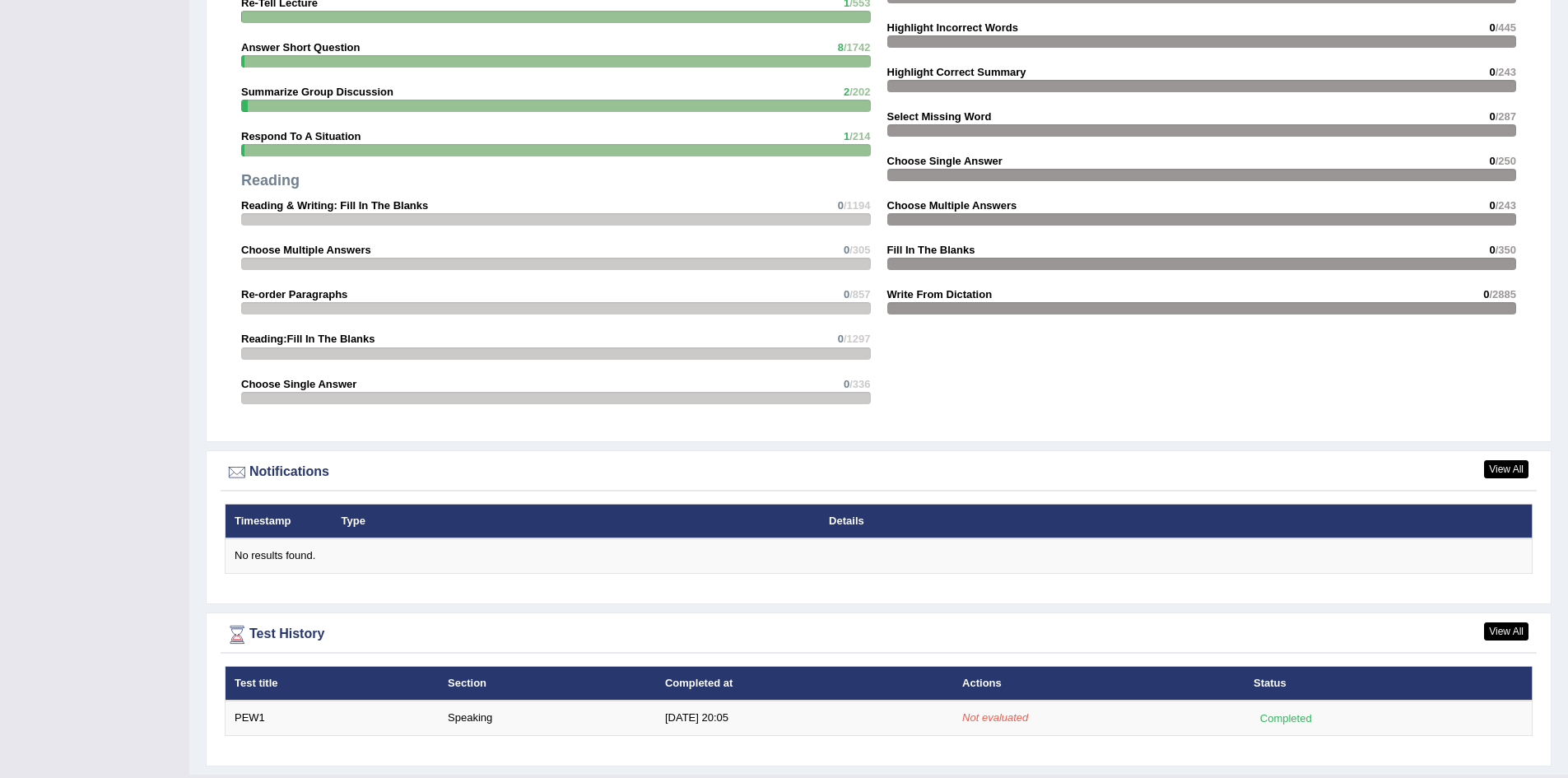
scroll to position [1603, 0]
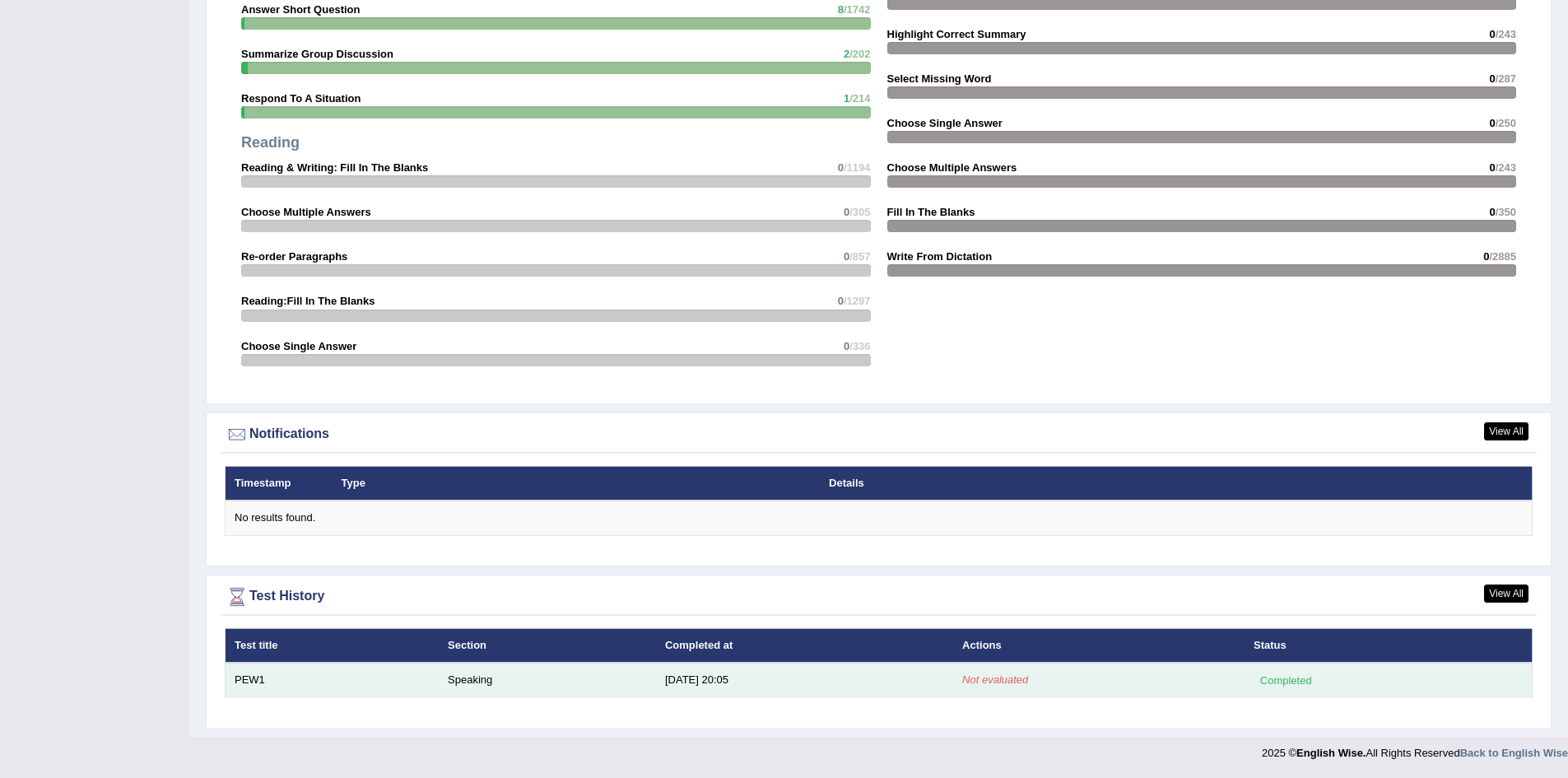
click at [985, 685] on em "Not evaluated" at bounding box center [995, 679] width 66 height 12
click at [1005, 689] on td "Not evaluated" at bounding box center [1099, 680] width 291 height 34
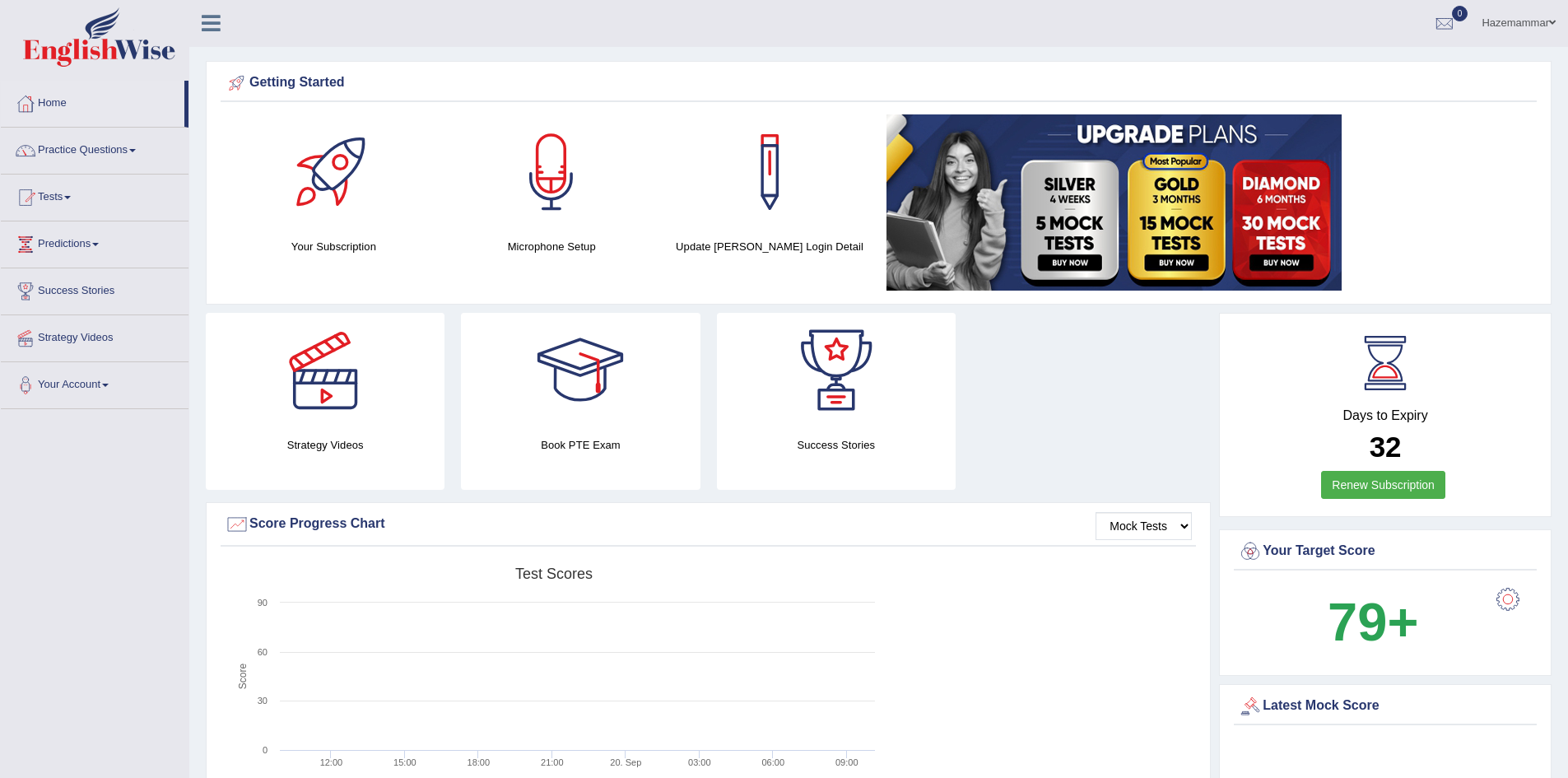
scroll to position [0, 0]
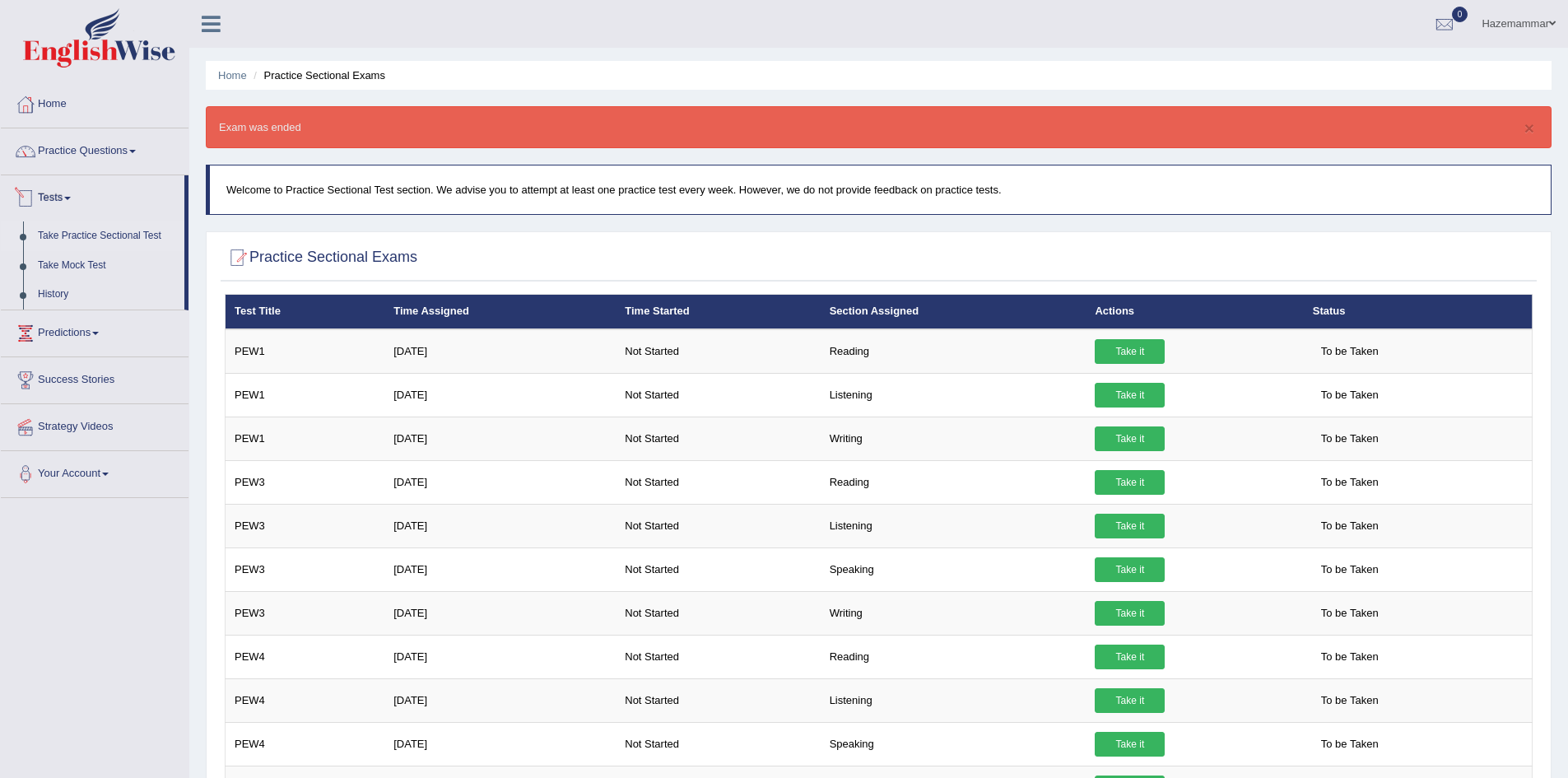
click at [51, 233] on link "Take Practice Sectional Test" at bounding box center [106, 236] width 154 height 30
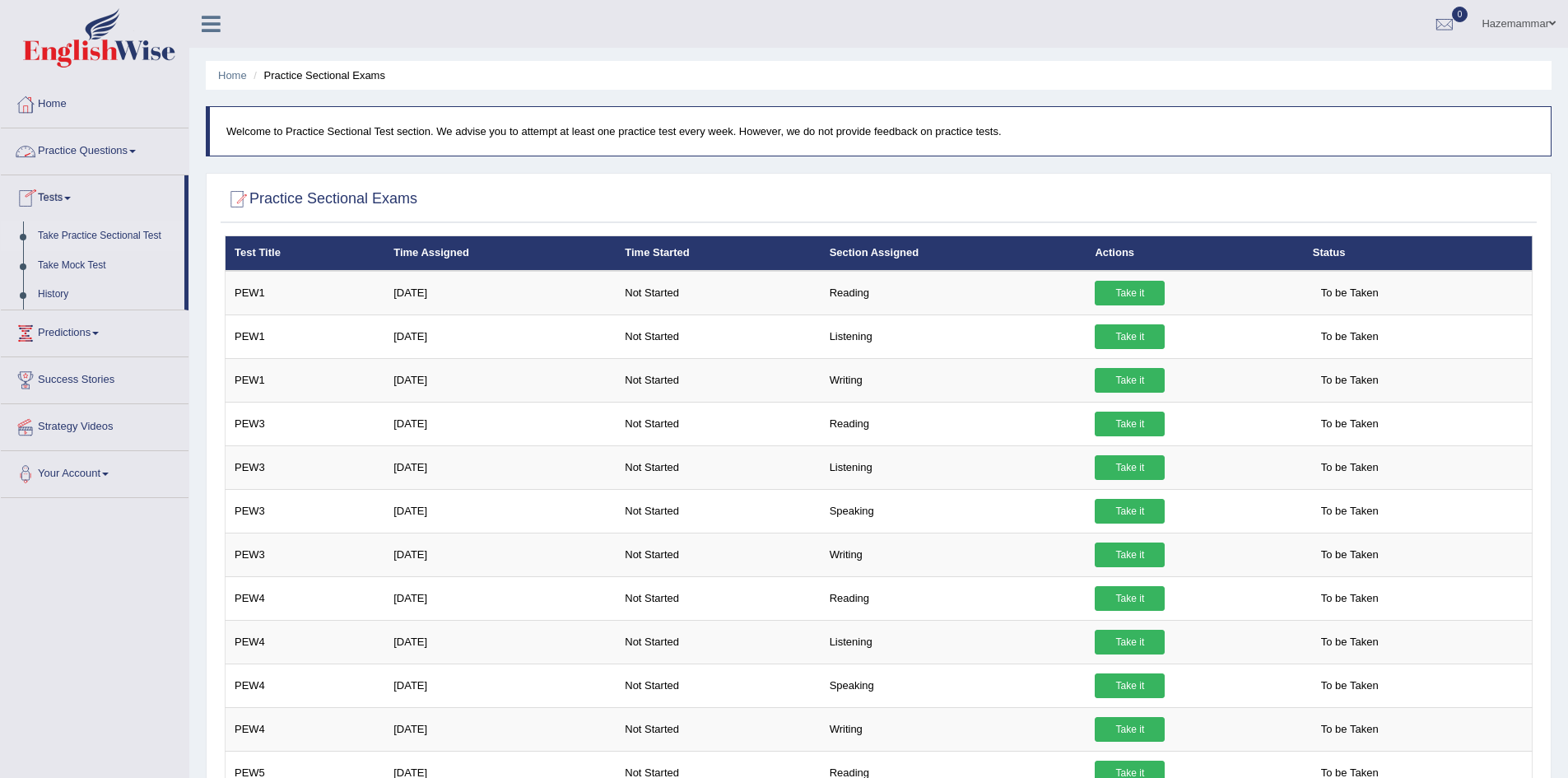
click at [52, 152] on link "Practice Questions" at bounding box center [94, 149] width 188 height 41
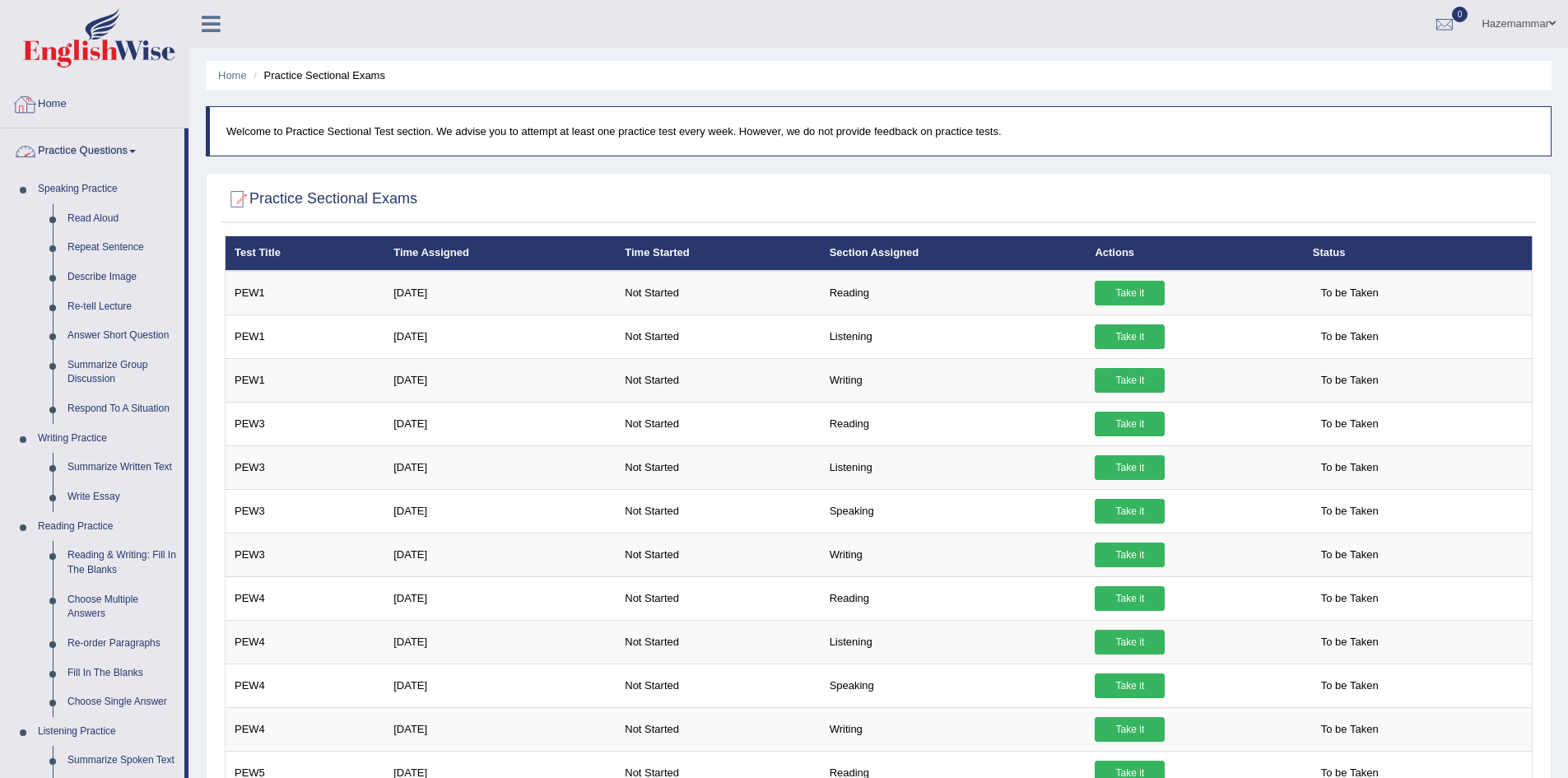
click at [40, 103] on link "Home" at bounding box center [94, 102] width 188 height 41
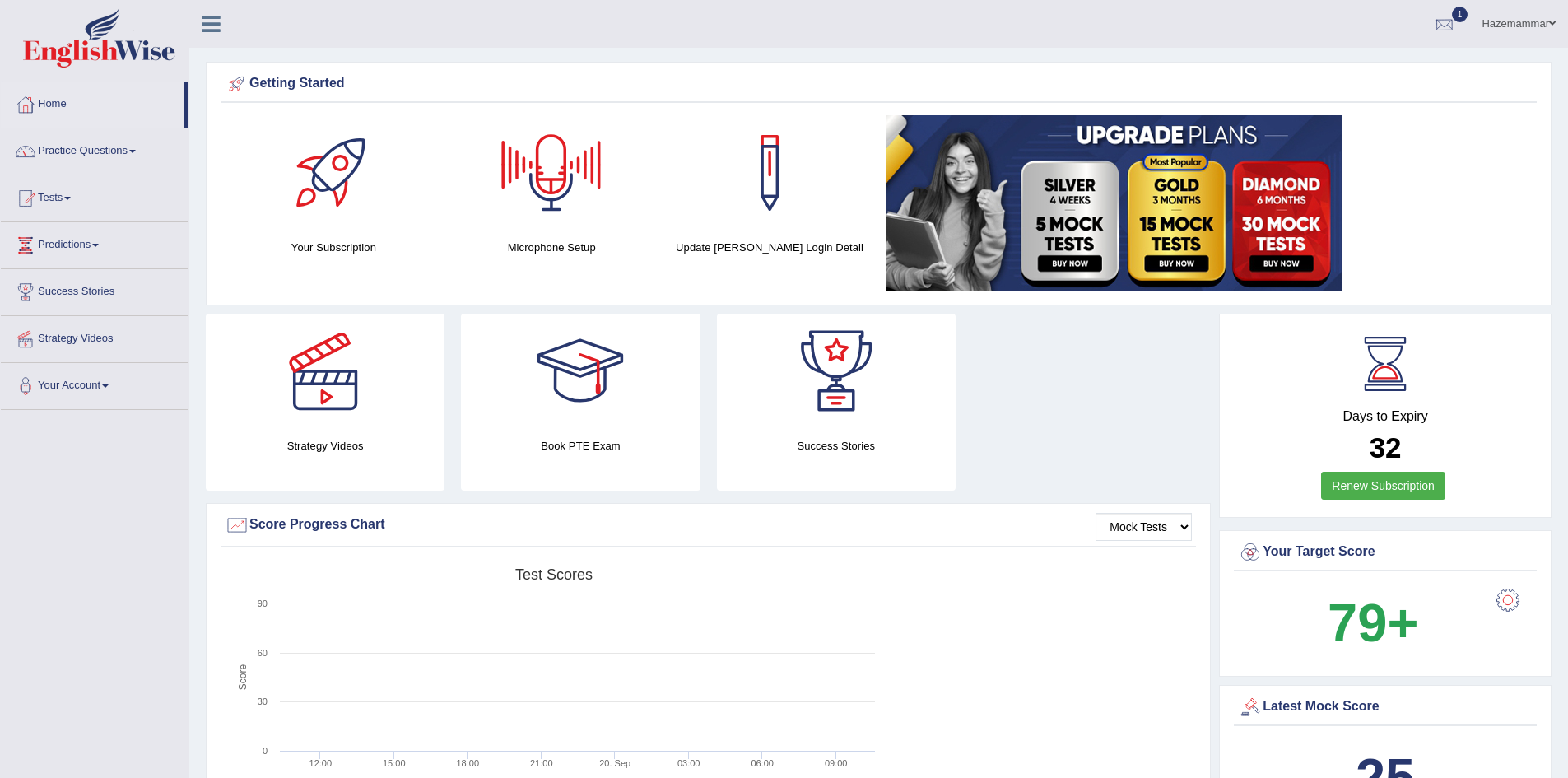
click at [1433, 24] on div at bounding box center [1444, 24] width 25 height 25
click at [1317, 118] on strong "See All Alerts" at bounding box center [1341, 117] width 73 height 13
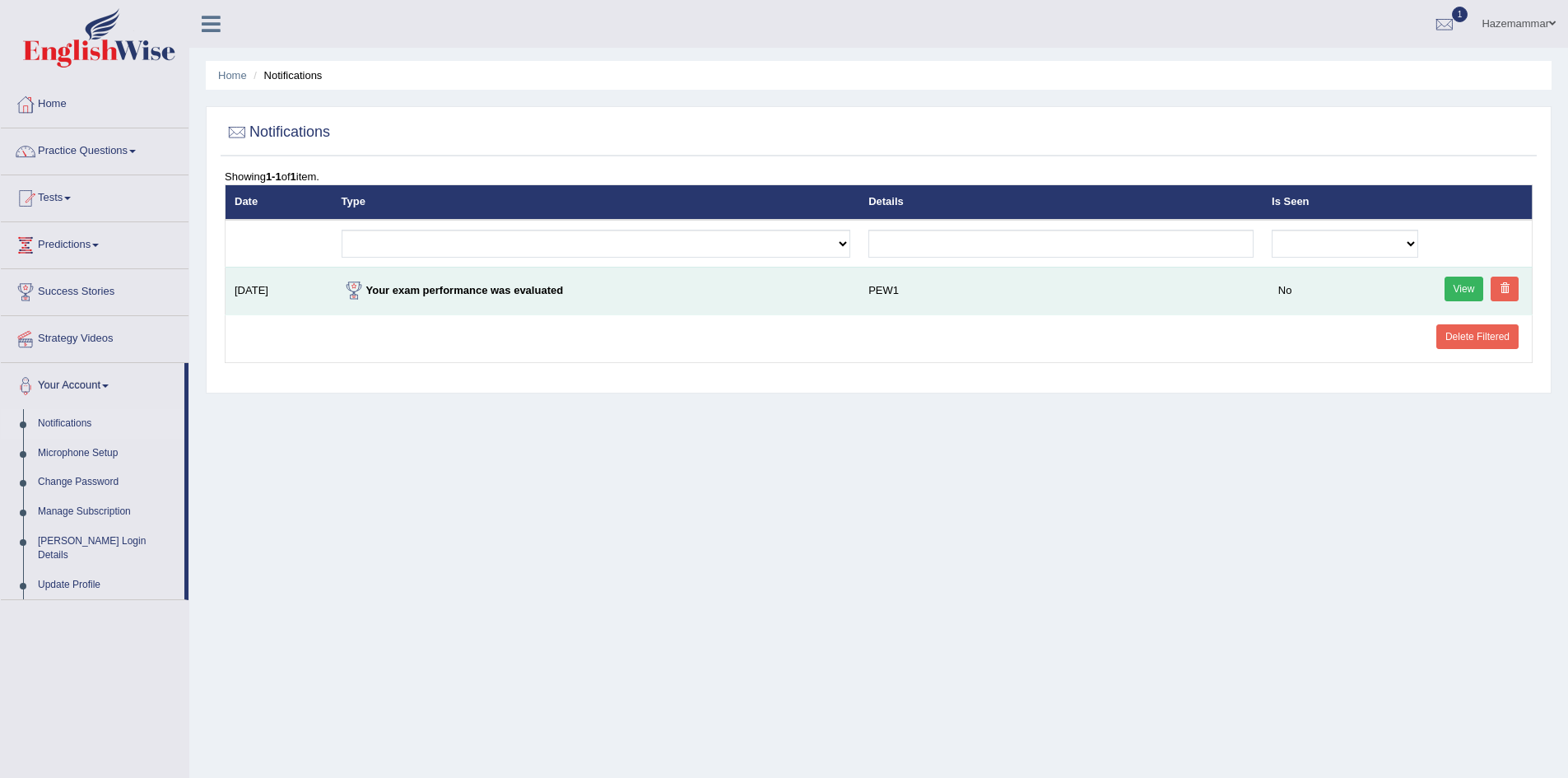
click at [1458, 293] on link "View" at bounding box center [1464, 289] width 39 height 25
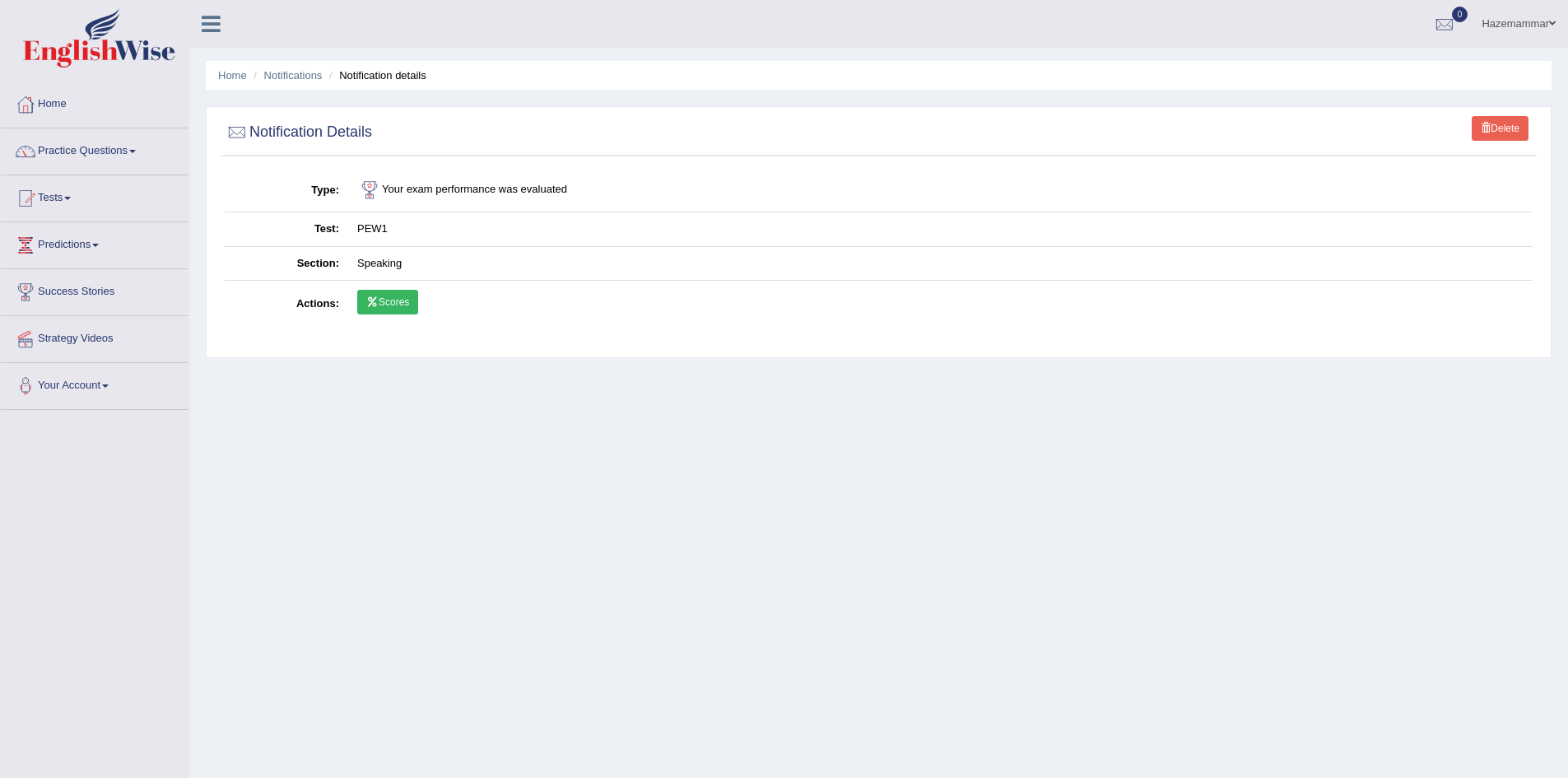
click at [387, 309] on link "Scores" at bounding box center [387, 302] width 61 height 25
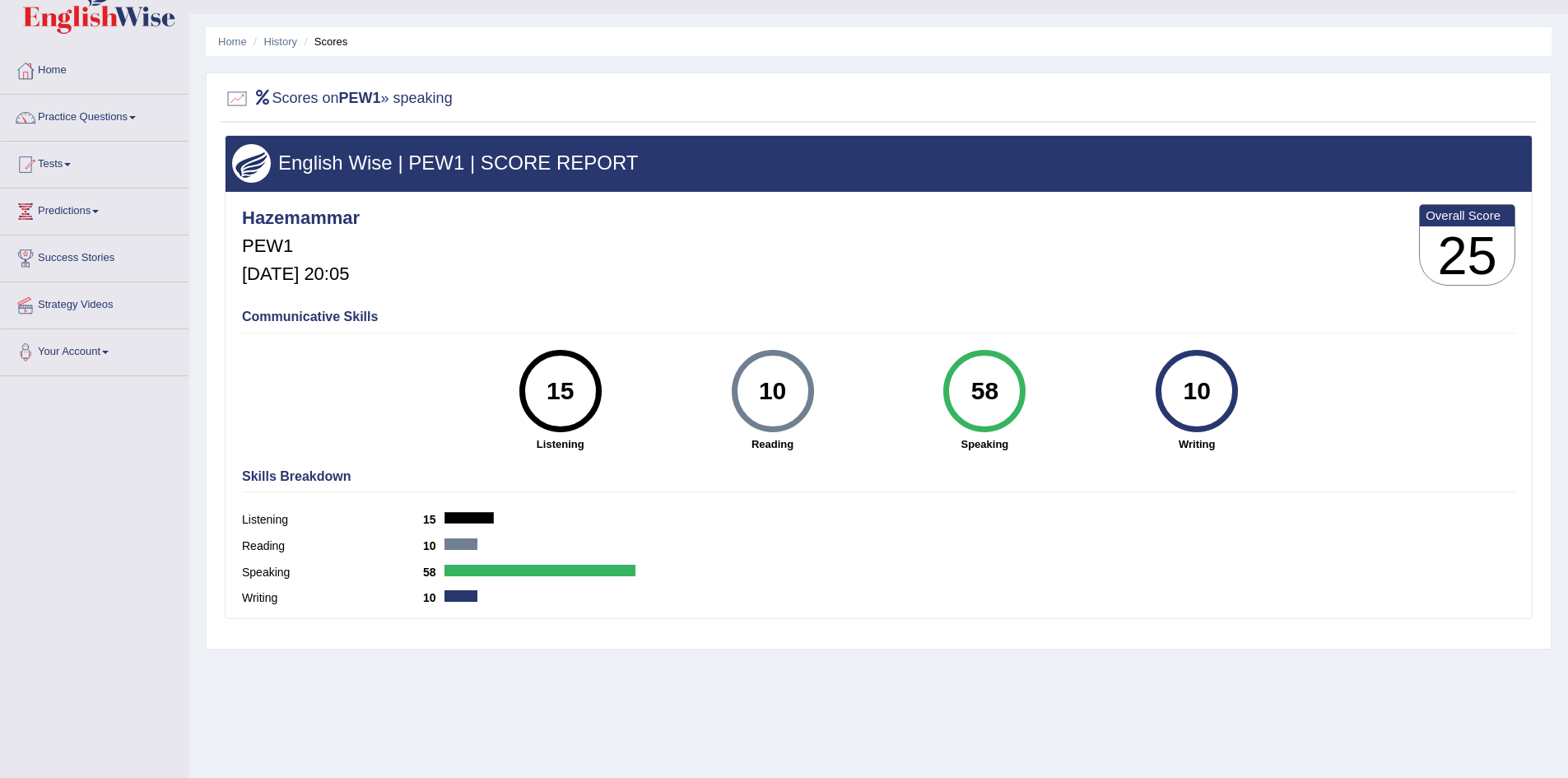
scroll to position [87, 0]
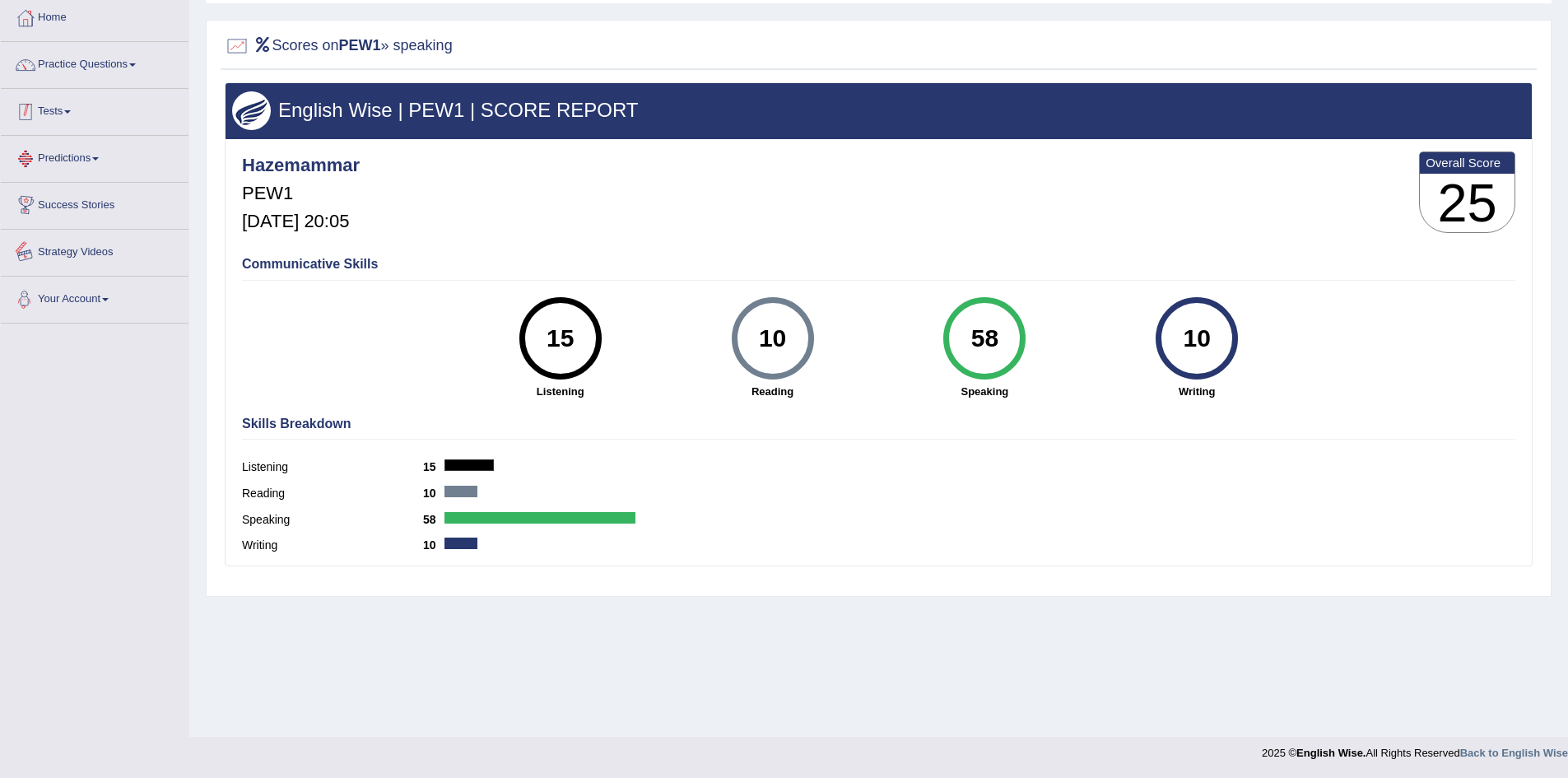
click at [56, 118] on link "Tests" at bounding box center [94, 110] width 188 height 41
click at [64, 148] on link "Take Practice Sectional Test" at bounding box center [106, 149] width 154 height 30
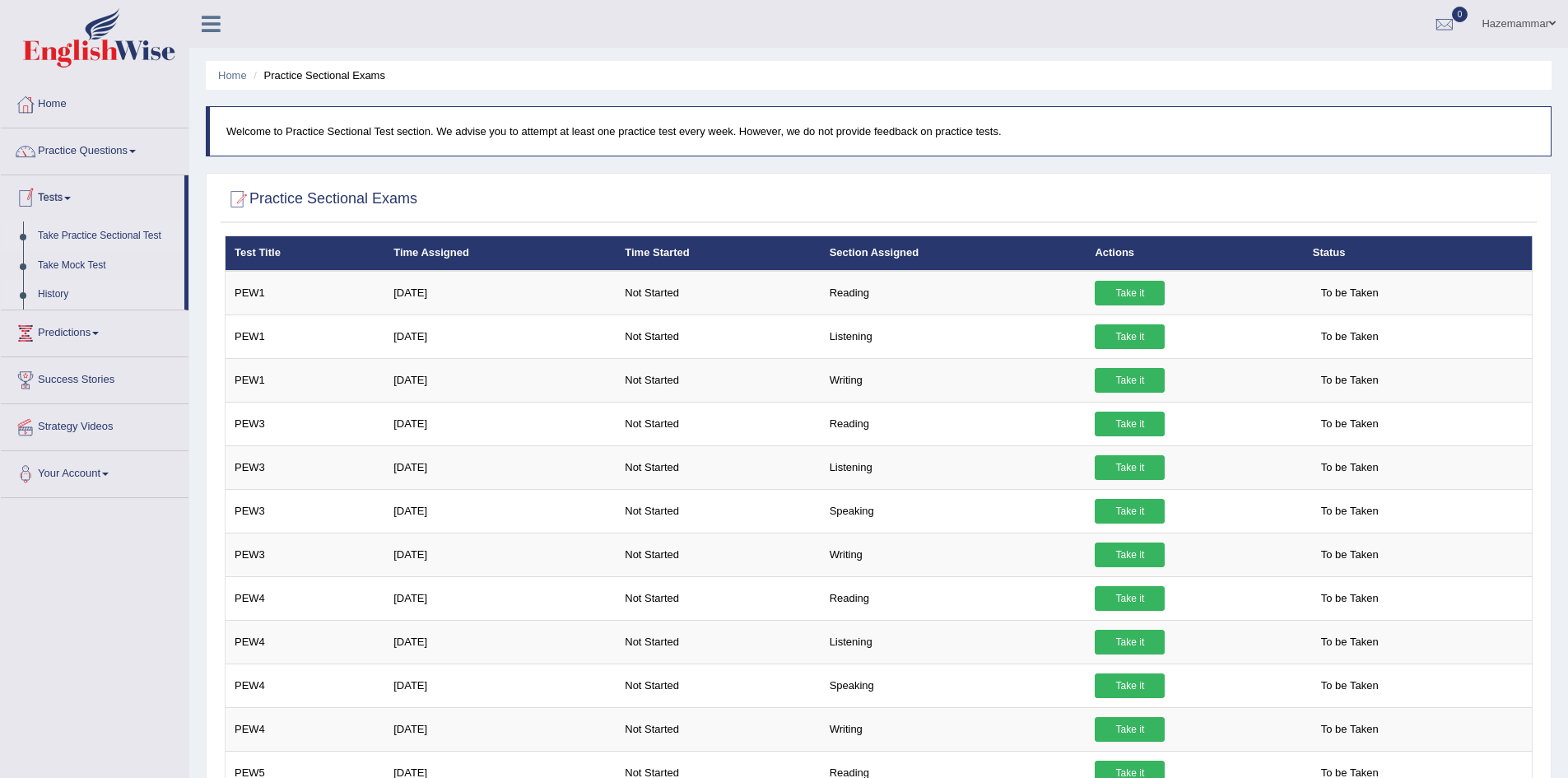
click at [51, 294] on link "History" at bounding box center [106, 295] width 154 height 30
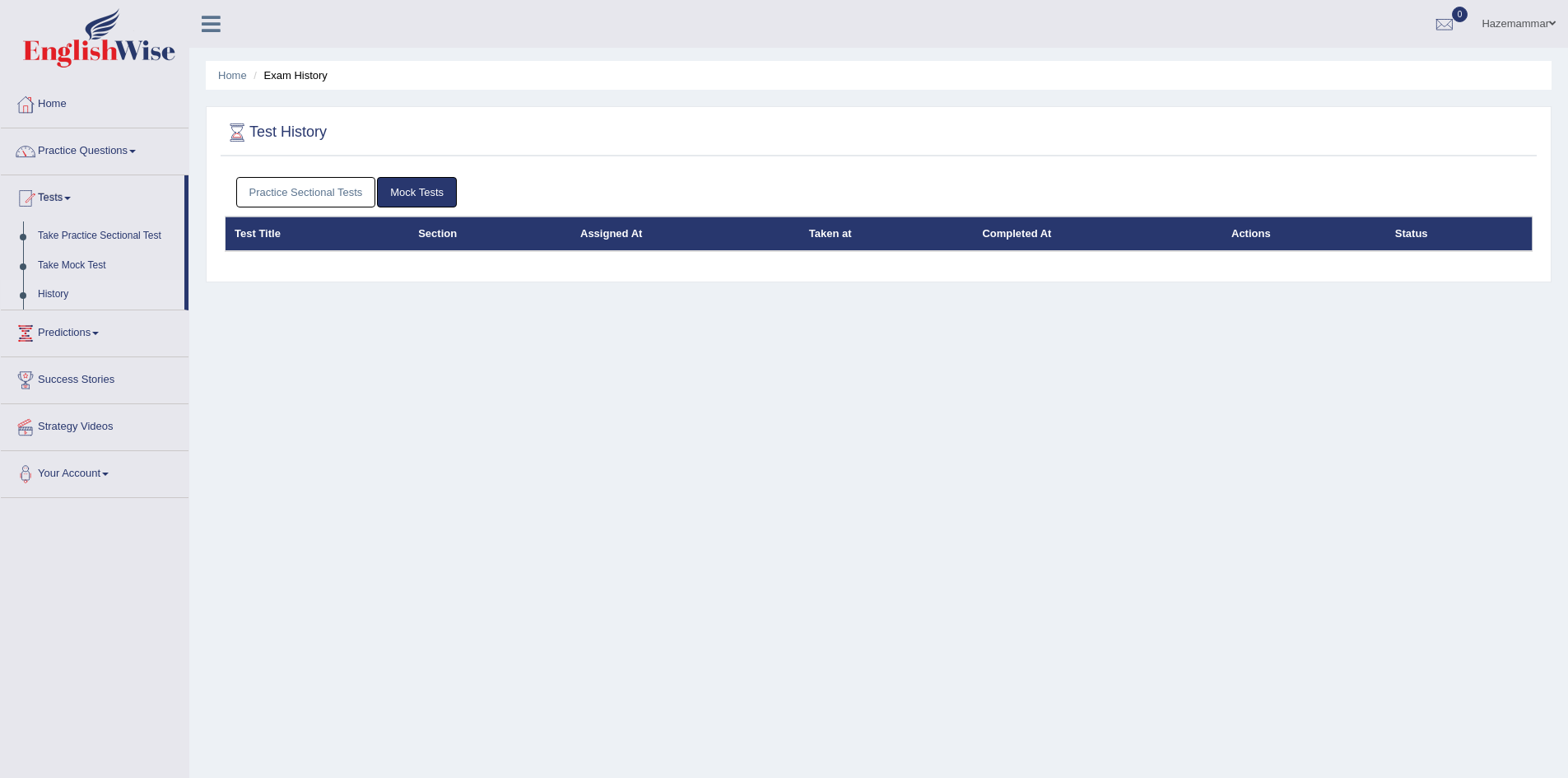
click at [327, 194] on link "Practice Sectional Tests" at bounding box center [306, 191] width 140 height 30
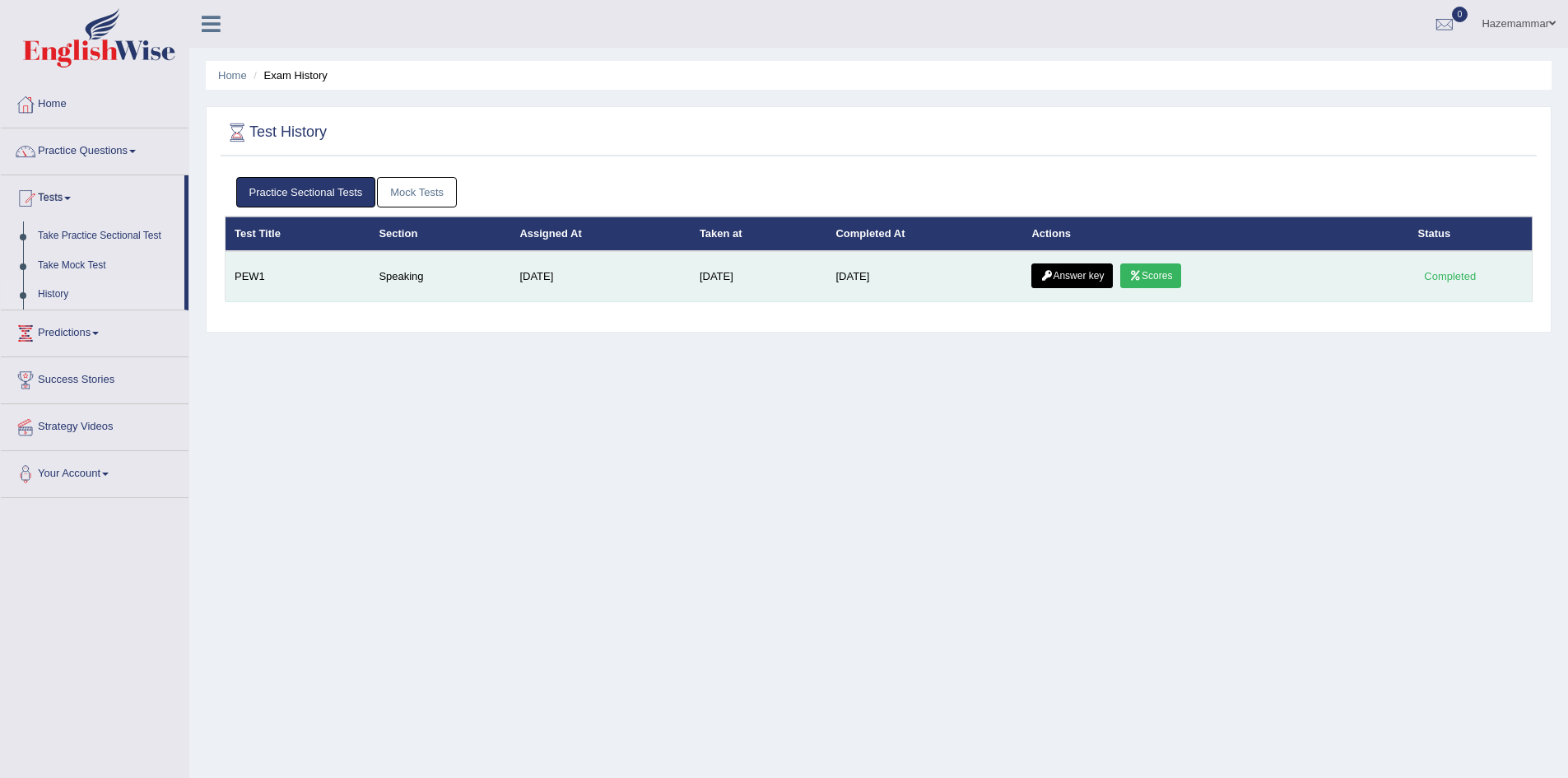
click at [1079, 280] on link "Answer key" at bounding box center [1072, 276] width 82 height 25
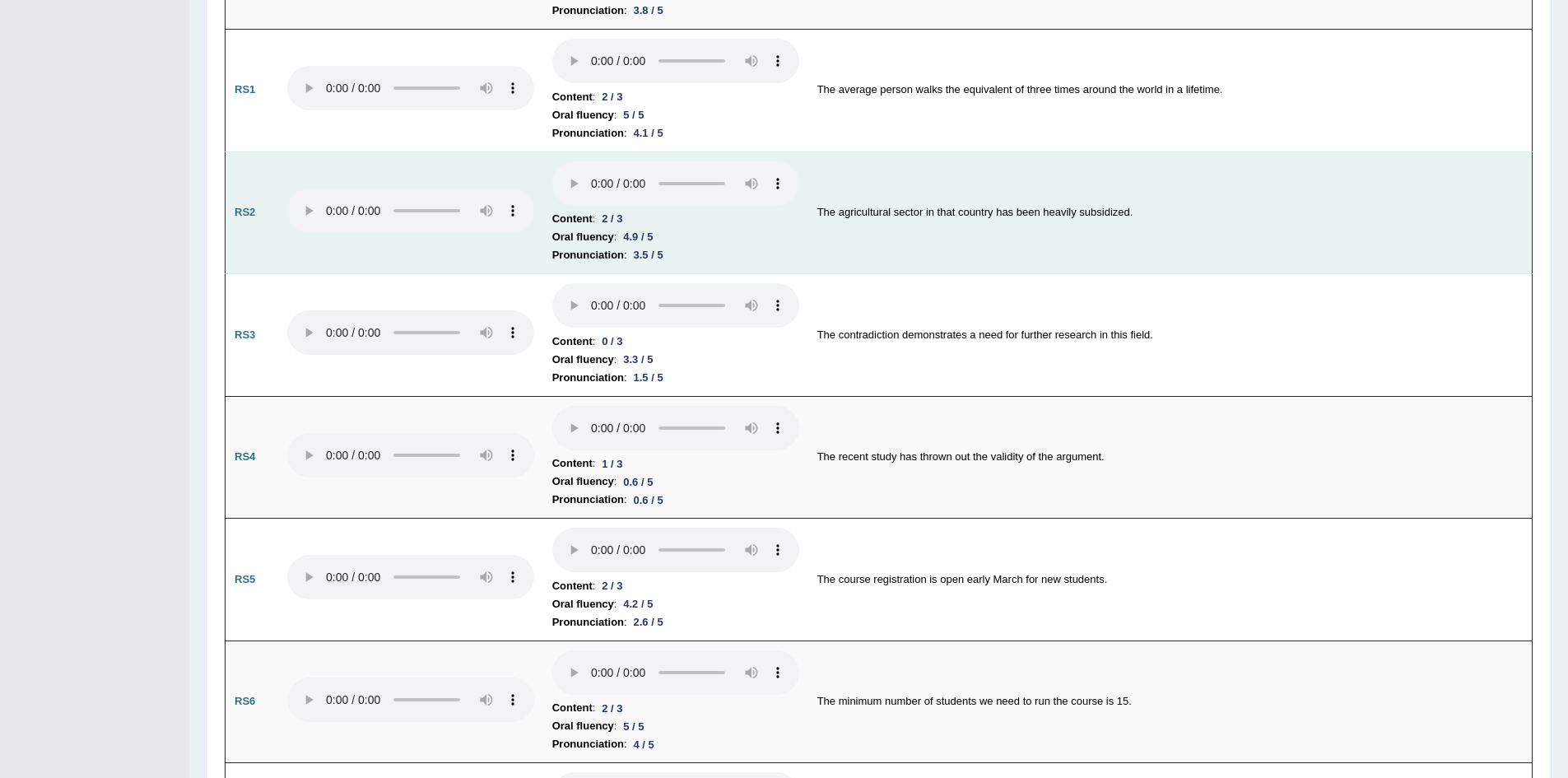
scroll to position [1059, 0]
click at [572, 477] on b "Oral fluency" at bounding box center [584, 478] width 62 height 18
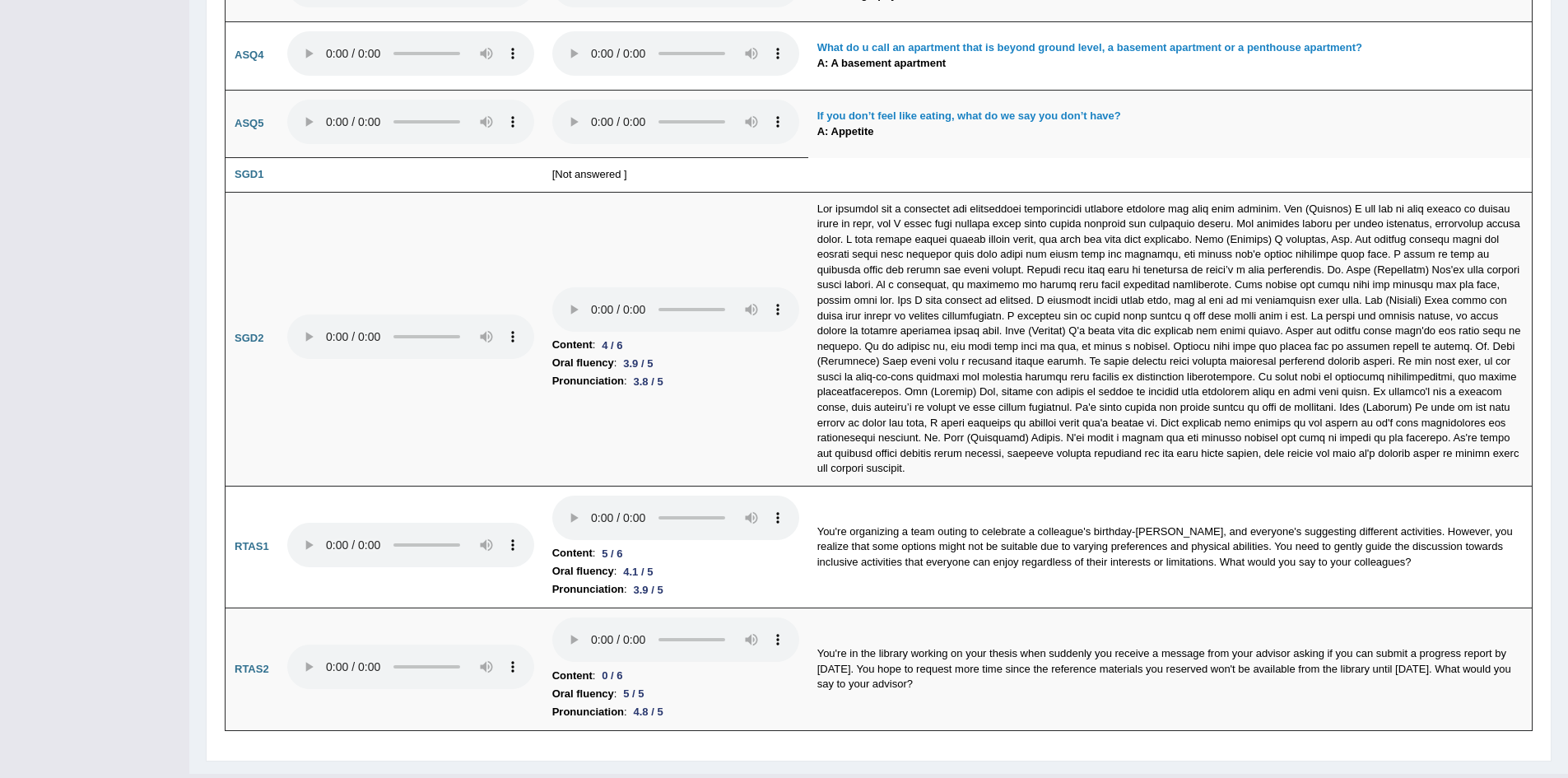
scroll to position [4457, 0]
click at [605, 173] on td "[Not answered ]" at bounding box center [675, 173] width 265 height 34
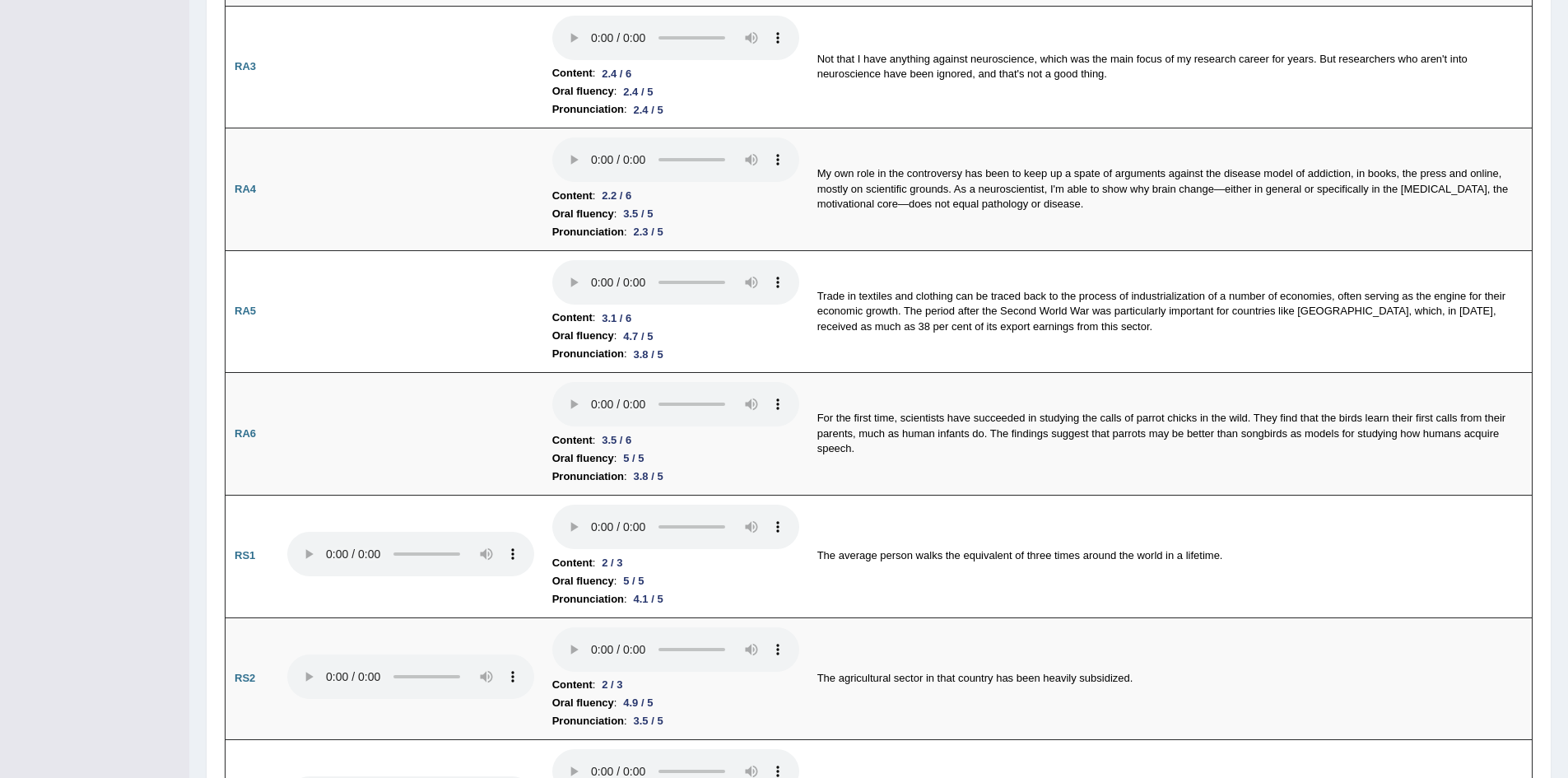
scroll to position [0, 0]
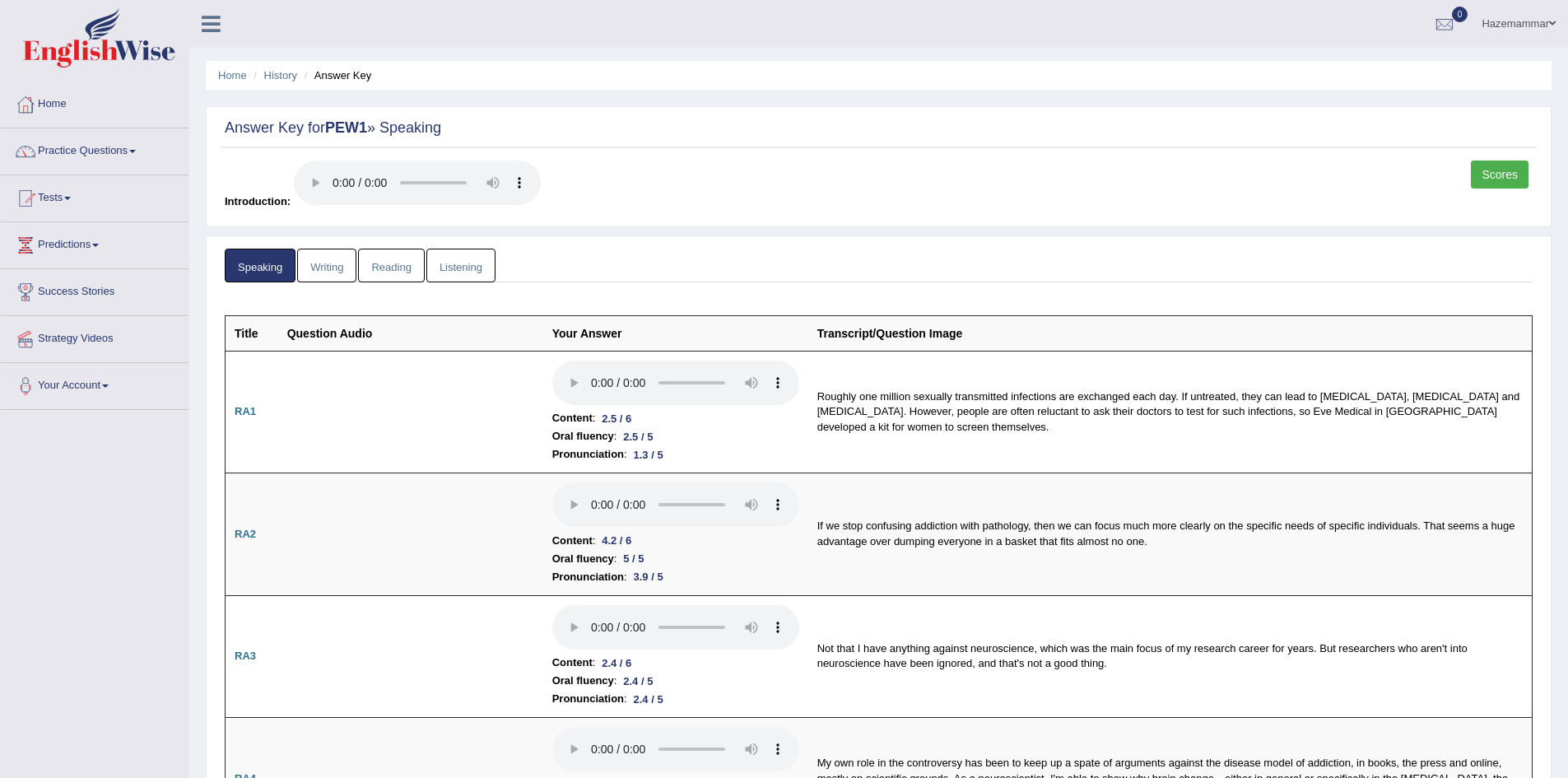
click at [1519, 31] on link "Hazemammar" at bounding box center [1518, 21] width 99 height 43
click at [1456, 210] on link "Log out" at bounding box center [1477, 214] width 178 height 38
